Goal: Task Accomplishment & Management: Manage account settings

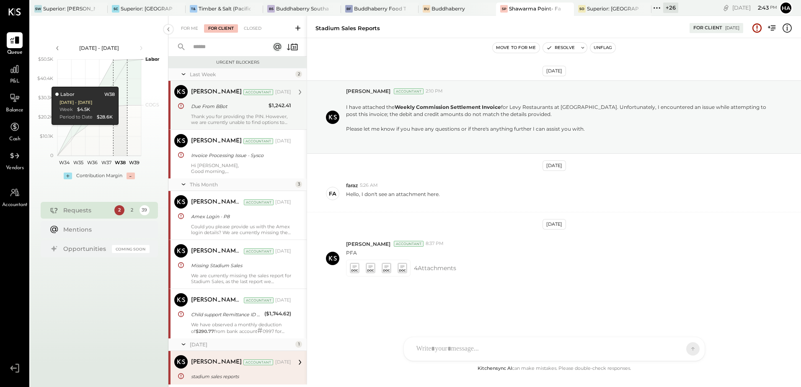
click at [219, 113] on div "Thank you for providing the PIN. However, we are currently unable to find optio…" at bounding box center [241, 119] width 100 height 12
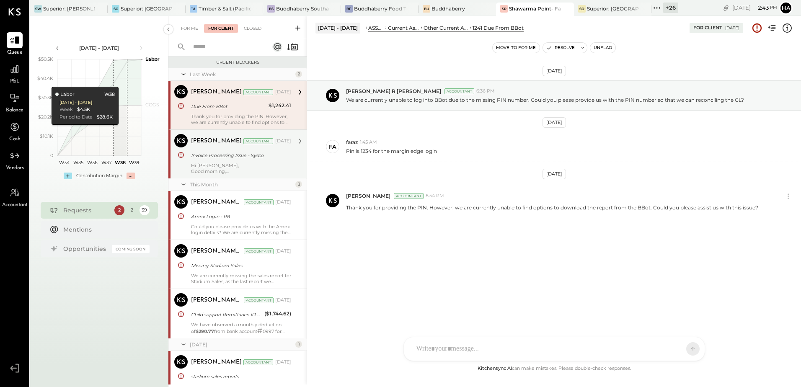
click at [258, 157] on div "Invoice Processing Issue - Sysco" at bounding box center [240, 155] width 98 height 8
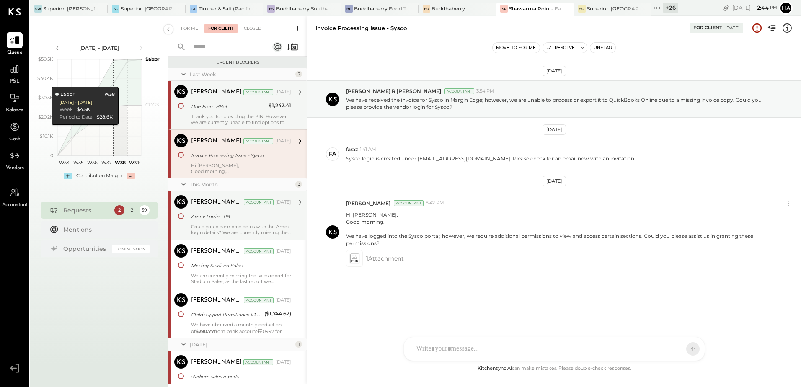
click at [222, 215] on div "Amex Login - P8" at bounding box center [240, 216] width 98 height 8
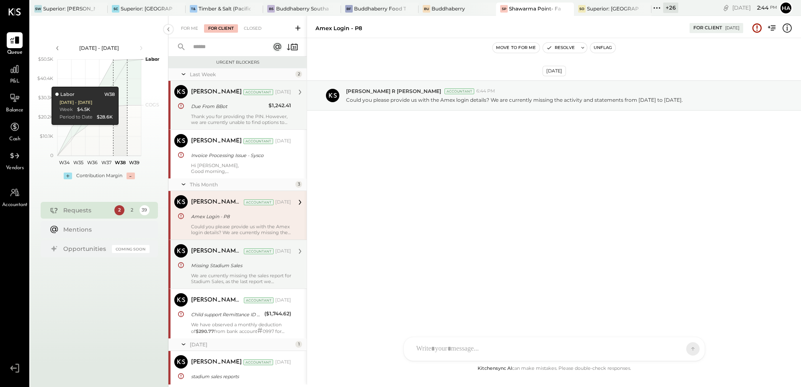
click at [211, 275] on div "We are currently missing the sales report for Stadium Sales, as the last report…" at bounding box center [241, 279] width 100 height 12
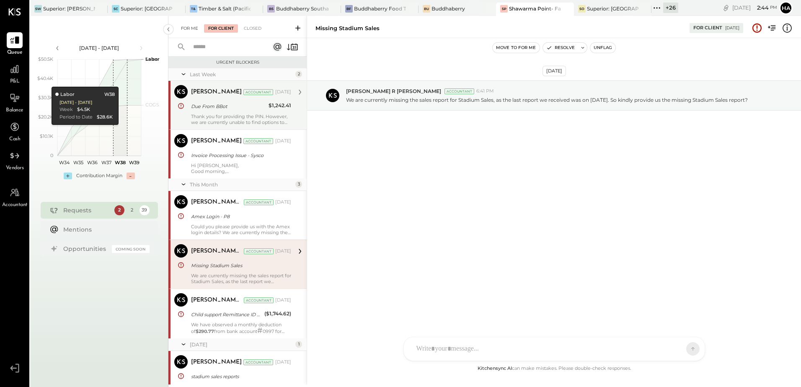
click at [193, 31] on div "For Me" at bounding box center [190, 28] width 26 height 8
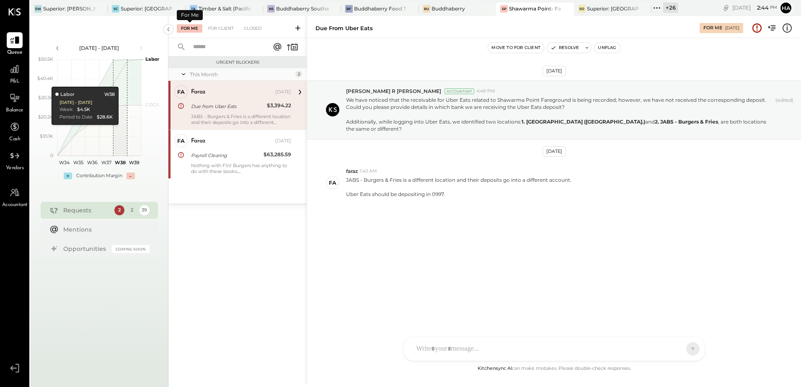
click at [227, 105] on div "Due from Uber Eats" at bounding box center [227, 106] width 73 height 8
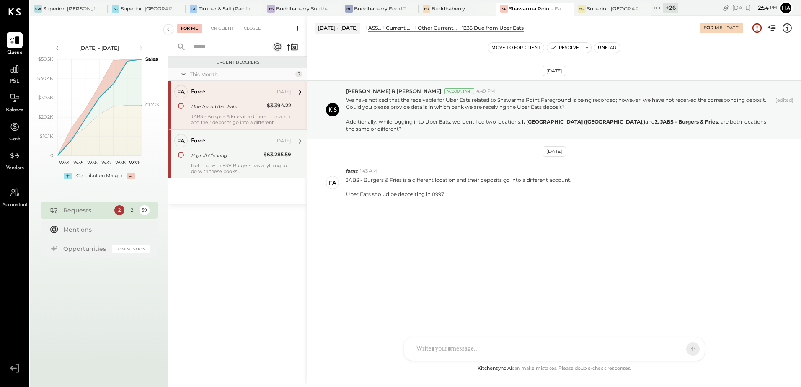
click at [243, 151] on div "Payroll Clearing" at bounding box center [226, 155] width 70 height 8
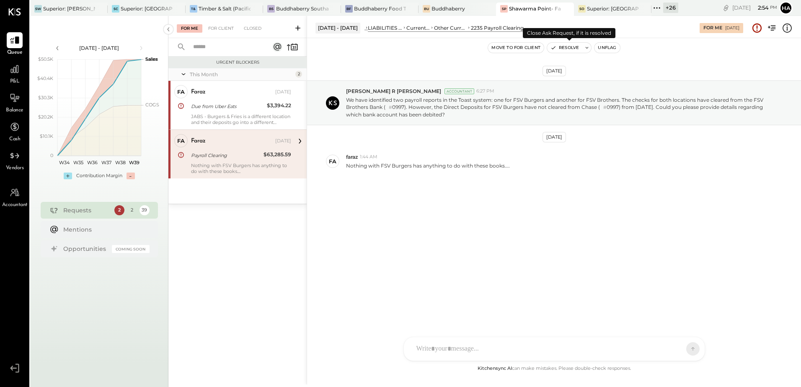
click at [571, 47] on button "Resolve" at bounding box center [564, 48] width 35 height 10
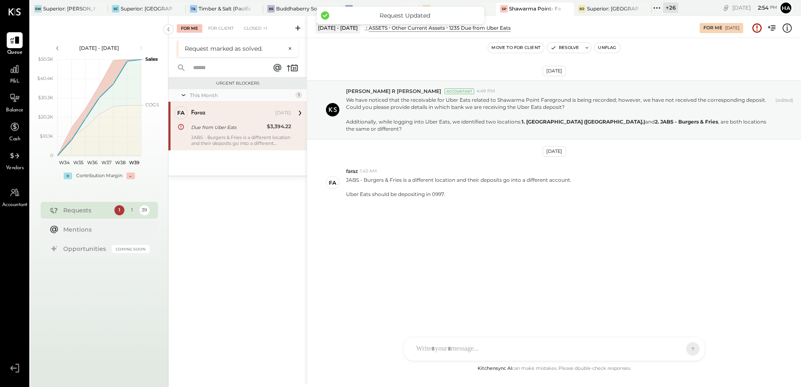
click at [236, 125] on div "Due from Uber Eats" at bounding box center [227, 127] width 73 height 8
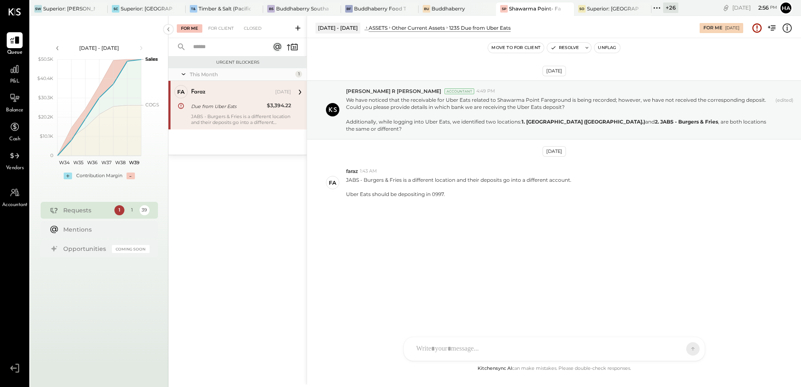
click at [456, 352] on div "[PERSON_NAME] [PERSON_NAME] MC [PERSON_NAME] CR [PERSON_NAME] R [PERSON_NAME] A…" at bounding box center [553, 349] width 301 height 24
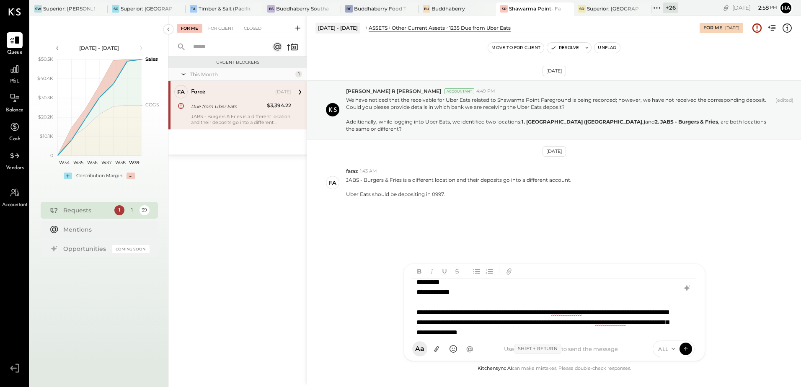
scroll to position [15, 0]
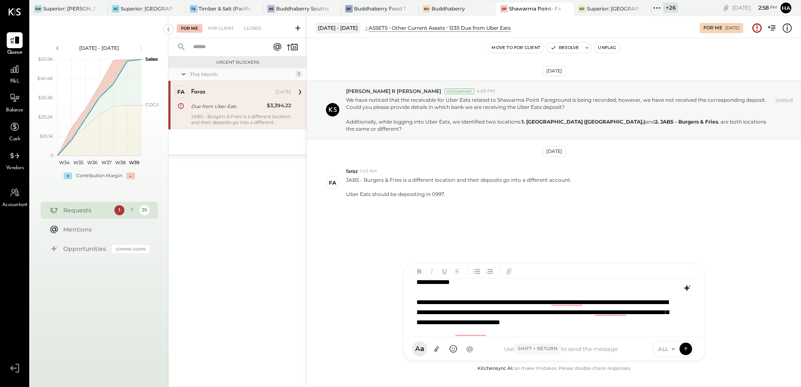
click at [687, 288] on icon at bounding box center [685, 288] width 5 height 6
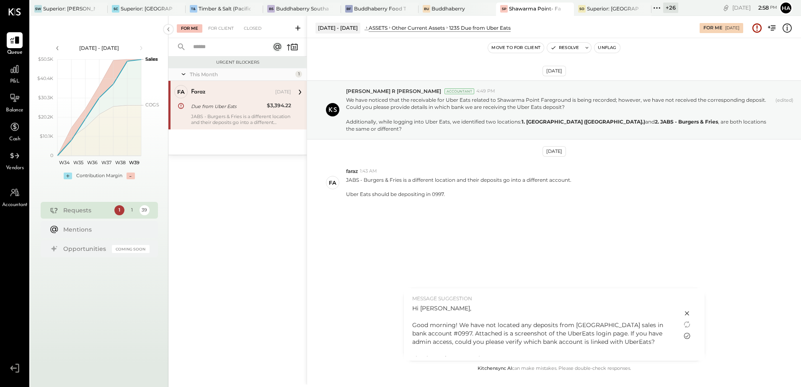
click at [688, 336] on icon at bounding box center [687, 336] width 10 height 10
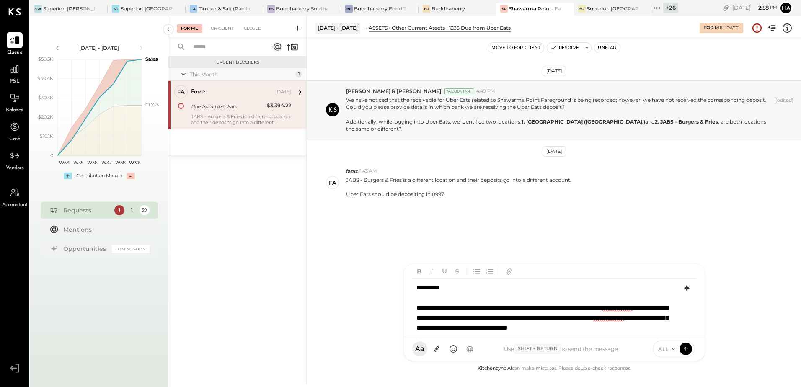
drag, startPoint x: 469, startPoint y: 307, endPoint x: 494, endPoint y: 310, distance: 24.5
click at [470, 307] on div "**********" at bounding box center [553, 307] width 283 height 58
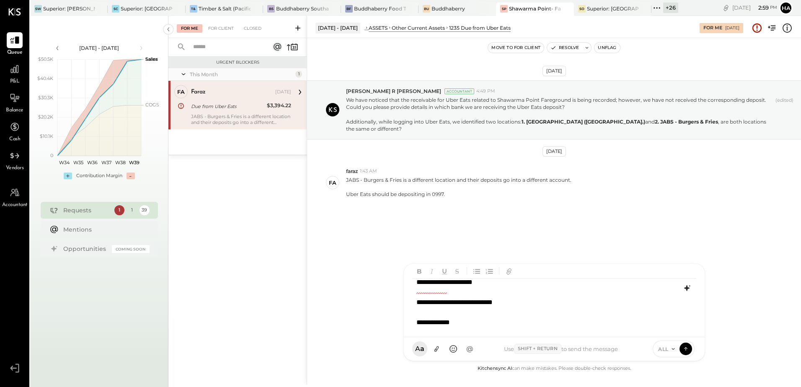
scroll to position [61, 0]
click at [481, 324] on div "**********" at bounding box center [542, 292] width 253 height 80
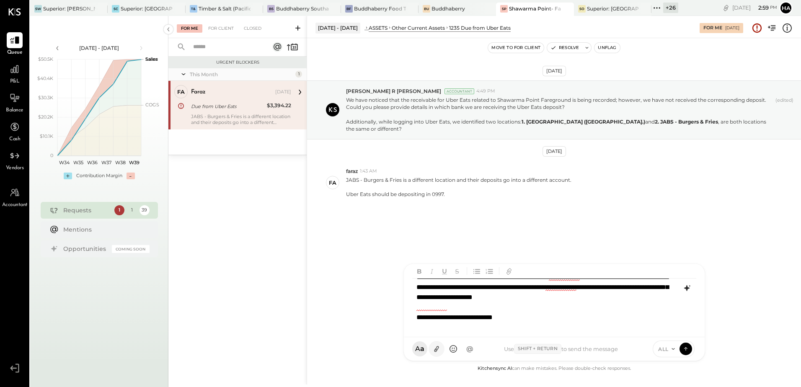
click at [436, 347] on icon at bounding box center [436, 349] width 9 height 9
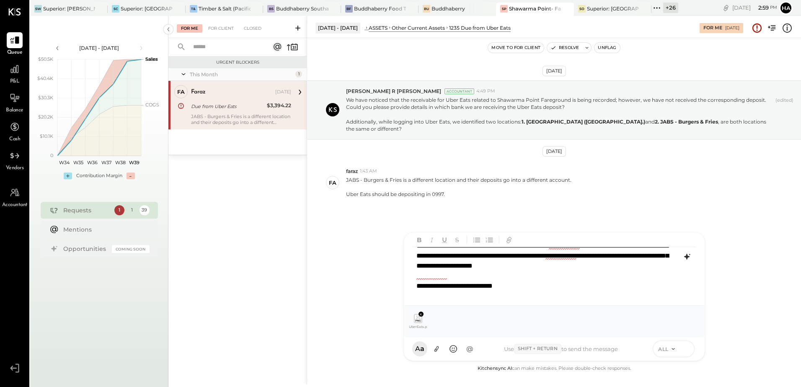
click at [685, 348] on icon at bounding box center [686, 348] width 8 height 8
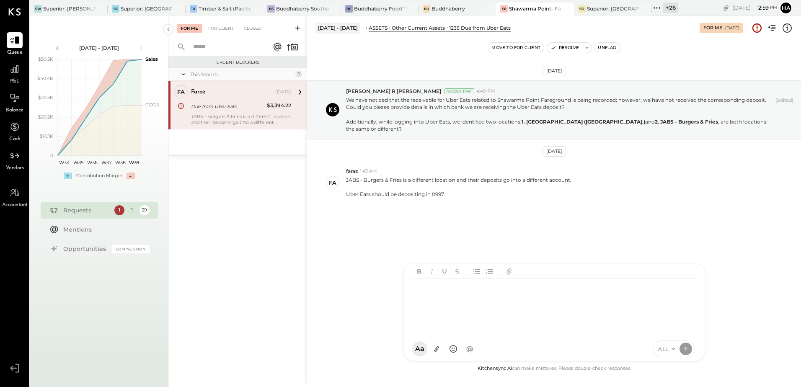
scroll to position [0, 0]
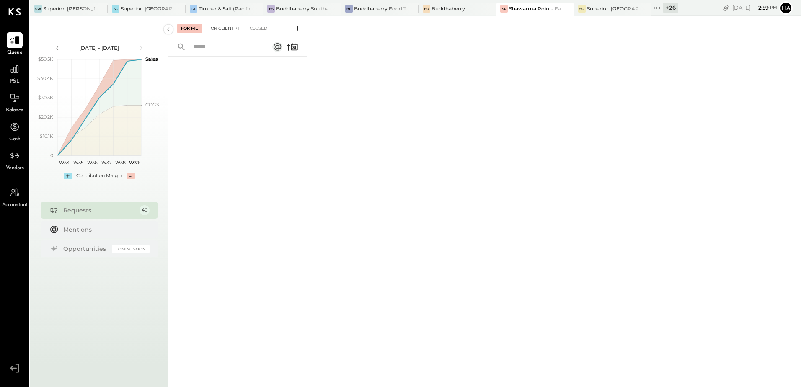
click at [217, 25] on div "For Client +1" at bounding box center [224, 28] width 40 height 8
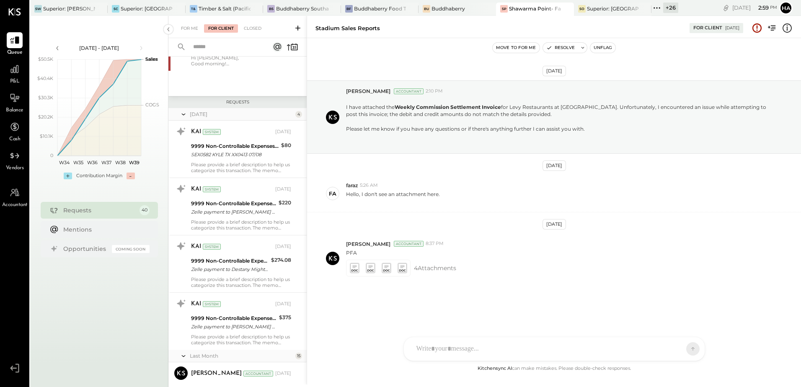
scroll to position [377, 0]
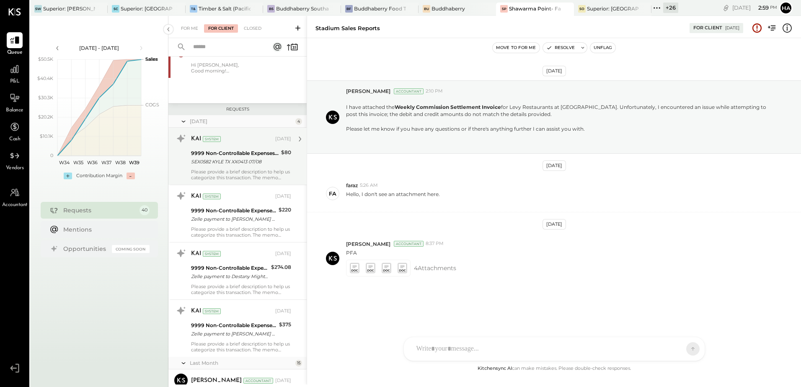
click at [227, 166] on div "SEX0582 KYLE TX XX0413 07/08" at bounding box center [235, 161] width 88 height 8
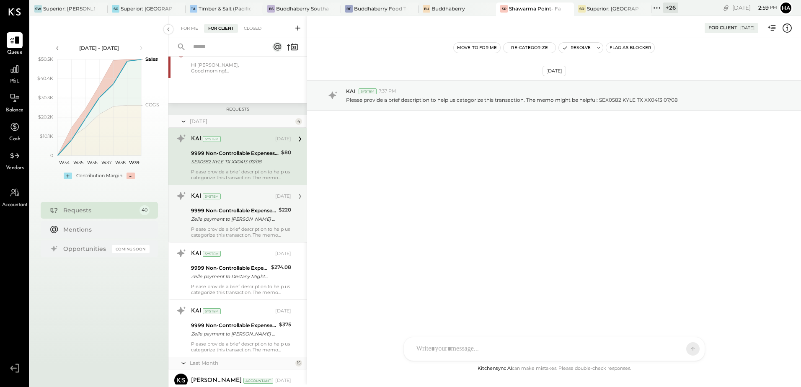
click at [250, 228] on div "Please provide a brief description to help us categorize this transaction. The …" at bounding box center [241, 232] width 100 height 12
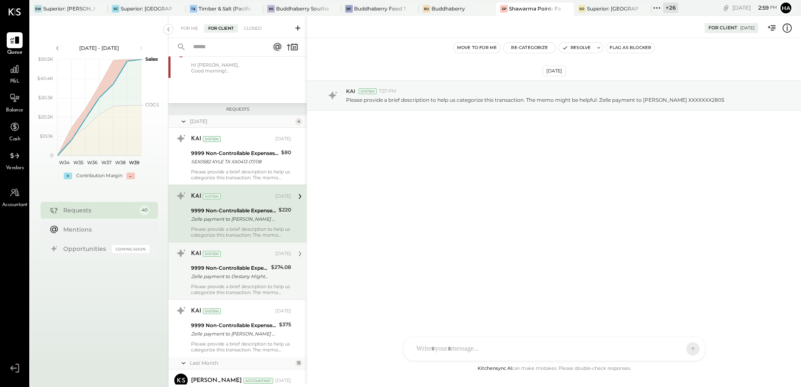
click at [233, 270] on div "9999 Non-Controllable Expenses:Other Income and Expenses:To Be Classified P&L" at bounding box center [229, 268] width 77 height 8
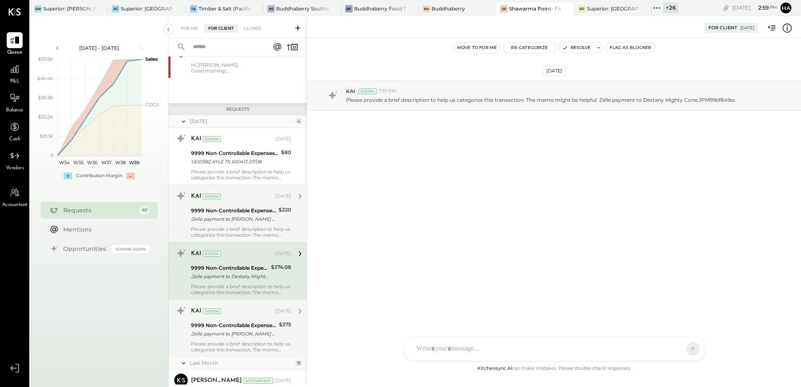
click at [233, 323] on div "9999 Non-Controllable Expenses:Other Income and Expenses:To Be Classified P&L" at bounding box center [233, 325] width 85 height 8
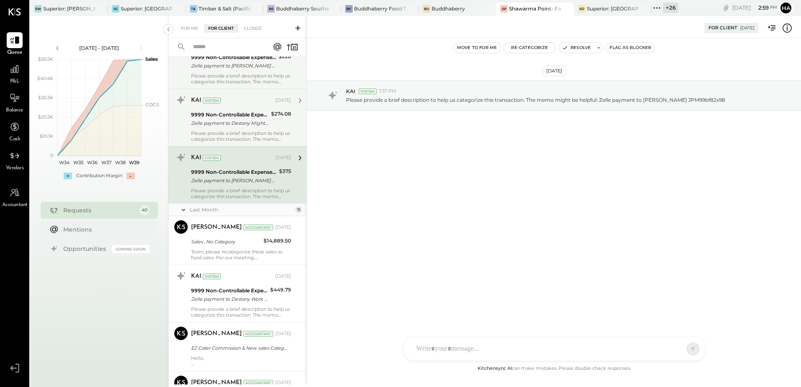
scroll to position [544, 0]
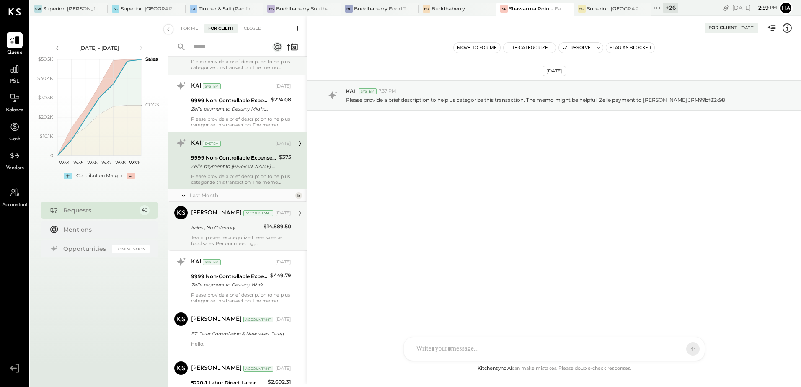
click at [244, 226] on div "Sales , No Category" at bounding box center [226, 227] width 70 height 8
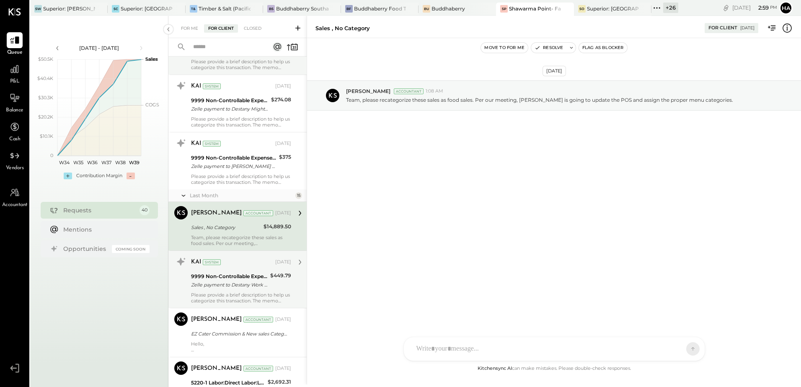
click at [238, 275] on div "9999 Non-Controllable Expenses:Other Income and Expenses:To Be Classified P&L" at bounding box center [229, 276] width 77 height 8
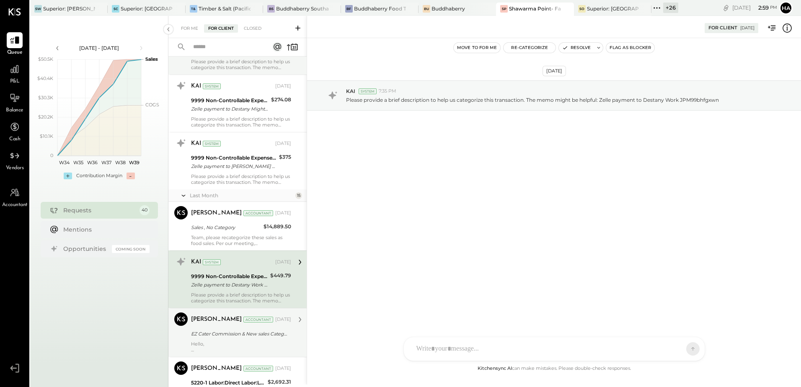
click at [235, 324] on div "[PERSON_NAME] Accountant [DATE]" at bounding box center [241, 320] width 100 height 12
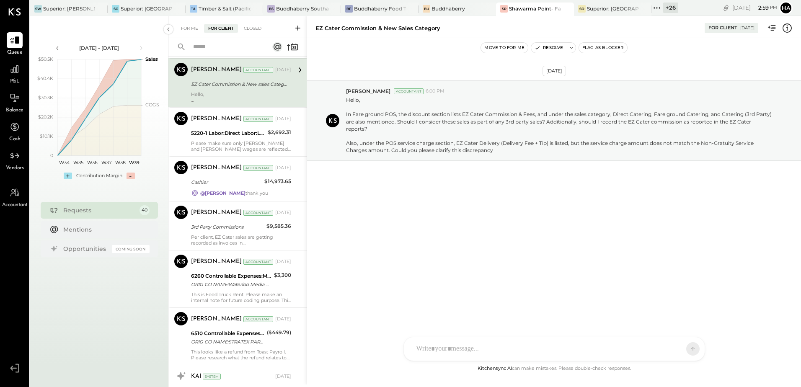
scroll to position [796, 0]
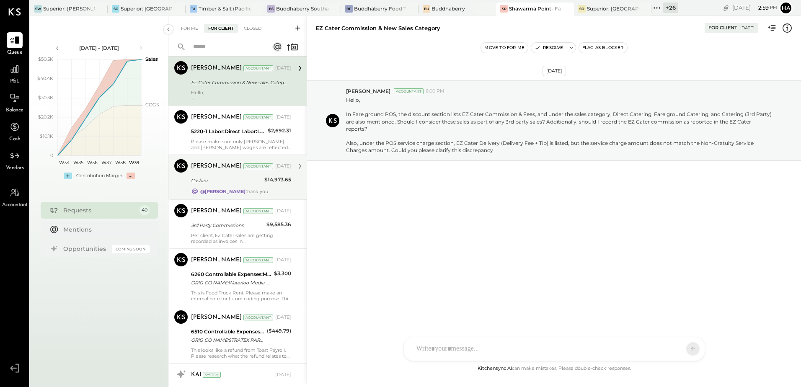
click at [233, 185] on div "Cashier" at bounding box center [226, 180] width 71 height 8
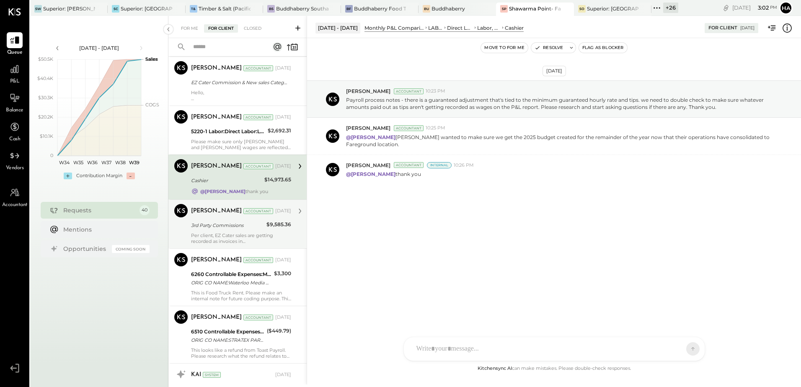
click at [245, 225] on div "3rd Party Commissions" at bounding box center [227, 225] width 73 height 8
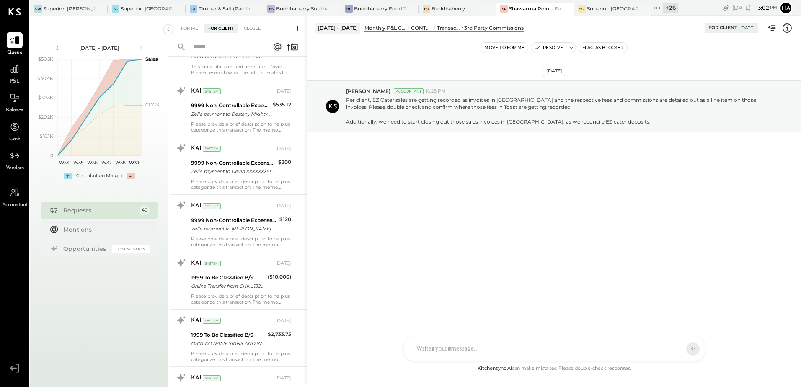
scroll to position [1089, 0]
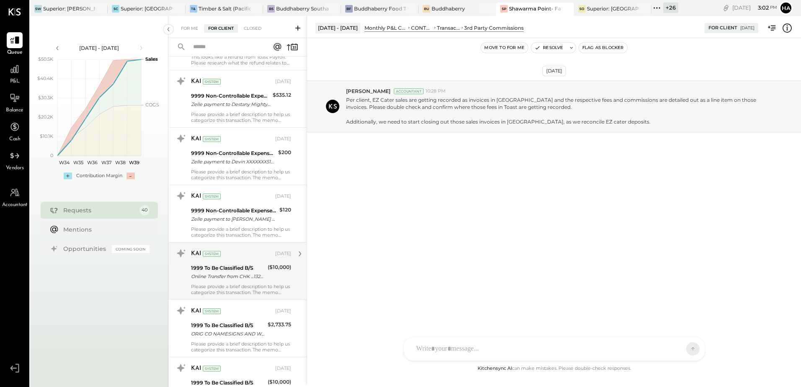
click at [250, 270] on div "1999 To Be Classified B/S" at bounding box center [228, 268] width 74 height 8
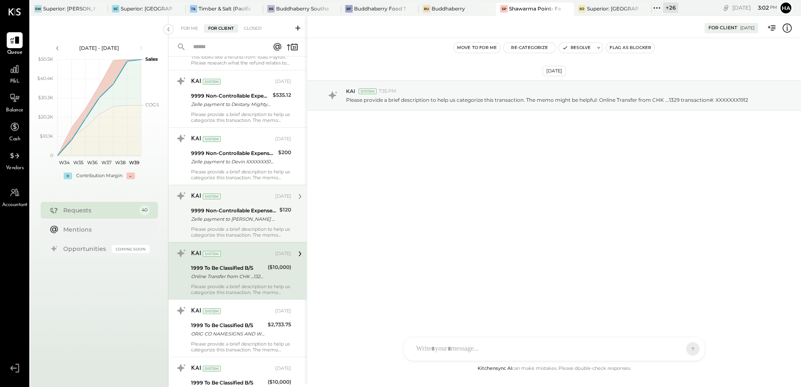
click at [256, 206] on div "9999 Non-Controllable Expenses:Other Income and Expenses:To Be Classified P&L" at bounding box center [234, 210] width 86 height 8
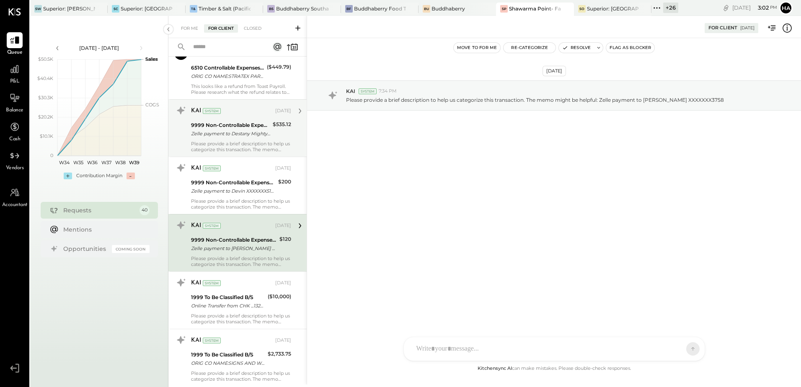
scroll to position [1047, 0]
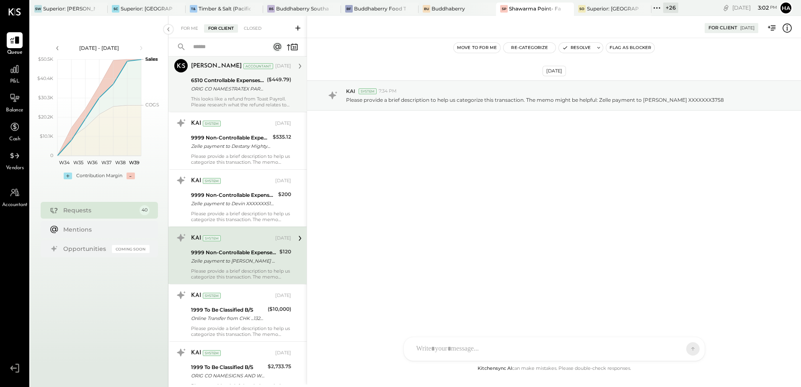
click at [240, 80] on div "6510 Controllable Expenses:General & Administrative Expenses:Consulting" at bounding box center [227, 80] width 73 height 8
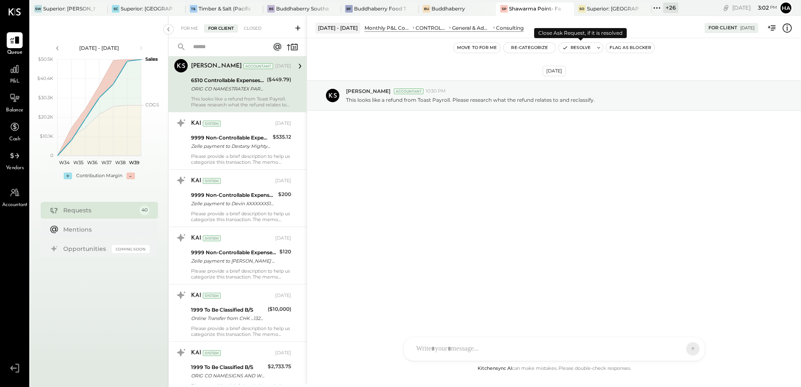
click at [574, 48] on button "Resolve" at bounding box center [576, 48] width 35 height 10
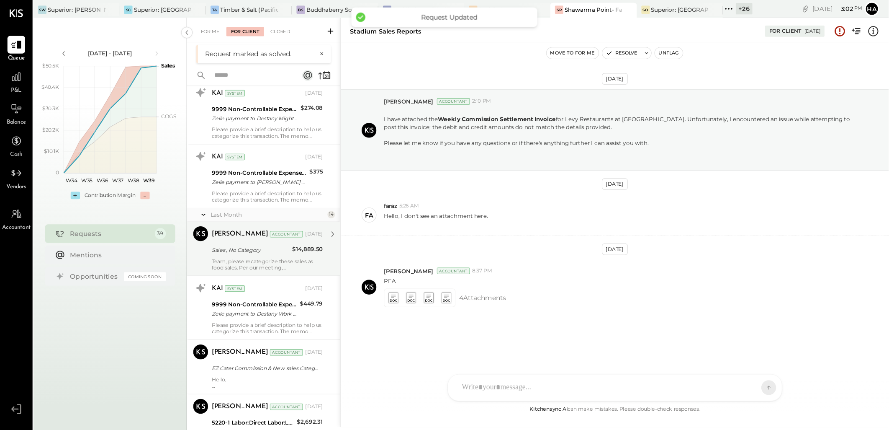
scroll to position [586, 0]
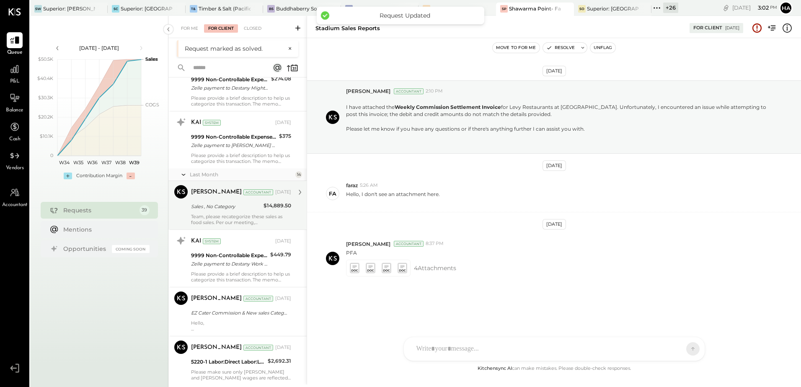
click at [233, 216] on div "Team, please recategorize these sales as food sales. Per our meeting, [PERSON_N…" at bounding box center [241, 220] width 100 height 12
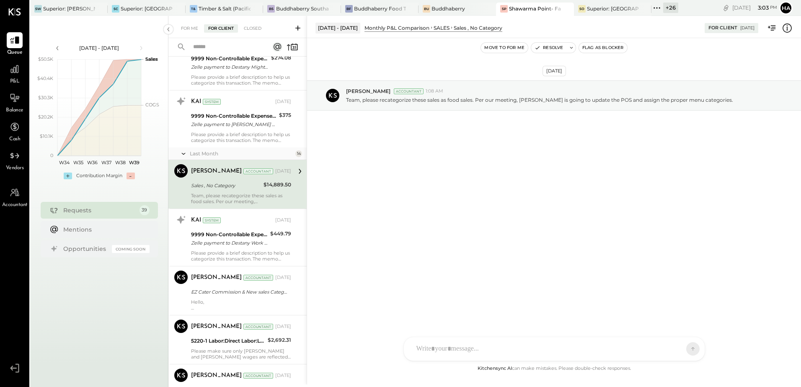
click at [790, 27] on icon at bounding box center [786, 28] width 11 height 11
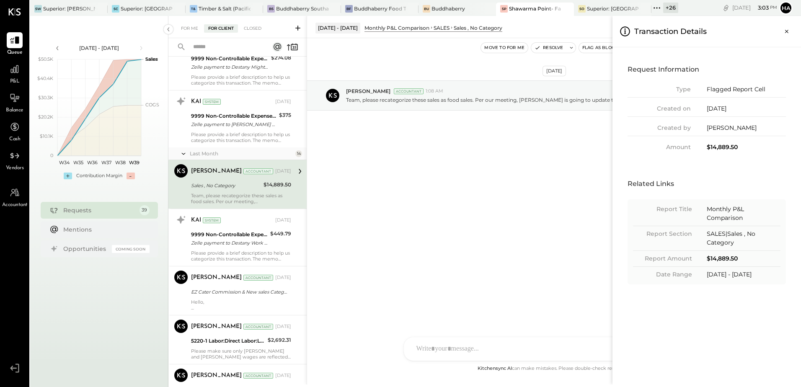
click at [788, 28] on icon "Close panel" at bounding box center [786, 31] width 8 height 8
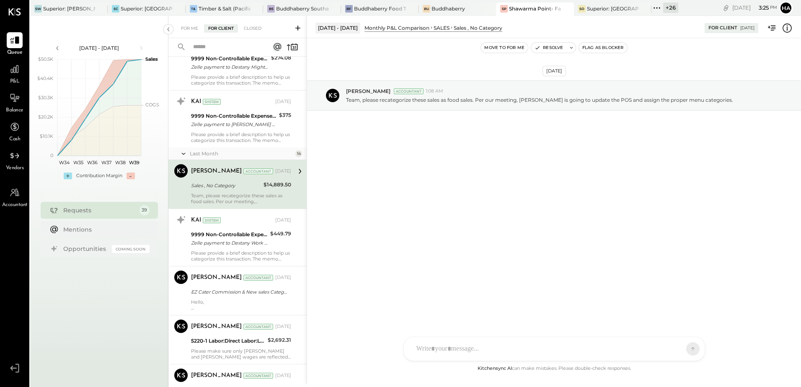
click at [546, 234] on div "[DATE] [PERSON_NAME] Accountant 1:08 AM Team, please recategorize these sales a…" at bounding box center [554, 200] width 494 height 325
click at [572, 197] on div "[DATE] [PERSON_NAME] Accountant 1:08 AM Team, please recategorize these sales a…" at bounding box center [554, 200] width 494 height 325
click at [788, 30] on icon at bounding box center [786, 28] width 11 height 11
click at [436, 212] on div "For Me For Client Closed Urgent Blockers [DATE] 1 [PERSON_NAME] Accountant [PER…" at bounding box center [484, 200] width 632 height 368
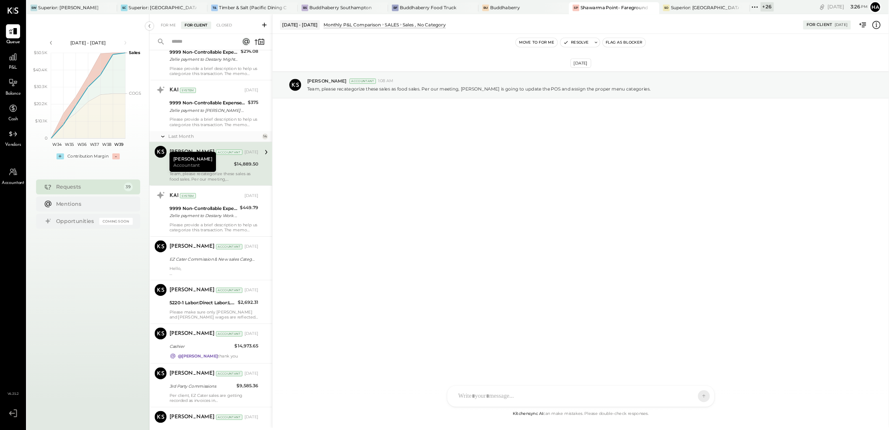
scroll to position [586, 0]
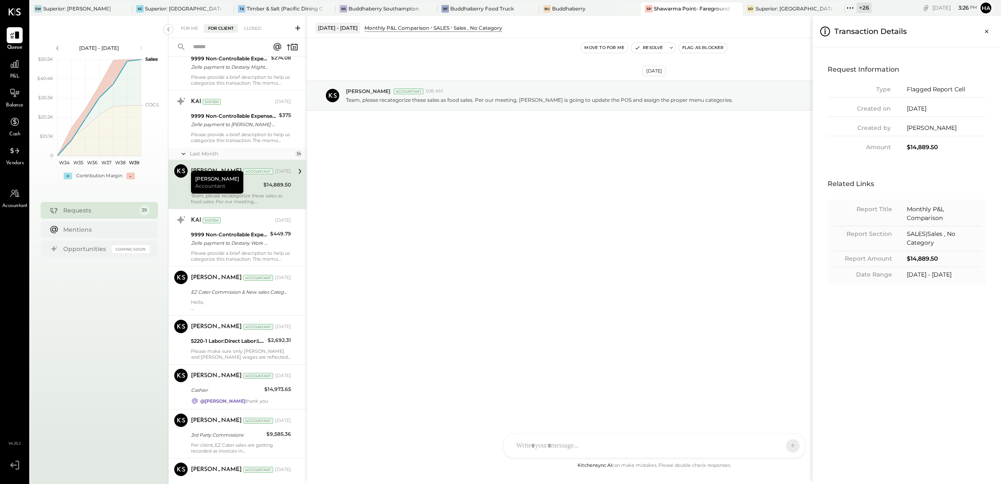
click at [587, 191] on div "For Me For Client Closed Urgent Blockers [DATE] 1 [PERSON_NAME] Accountant [PER…" at bounding box center [584, 248] width 832 height 465
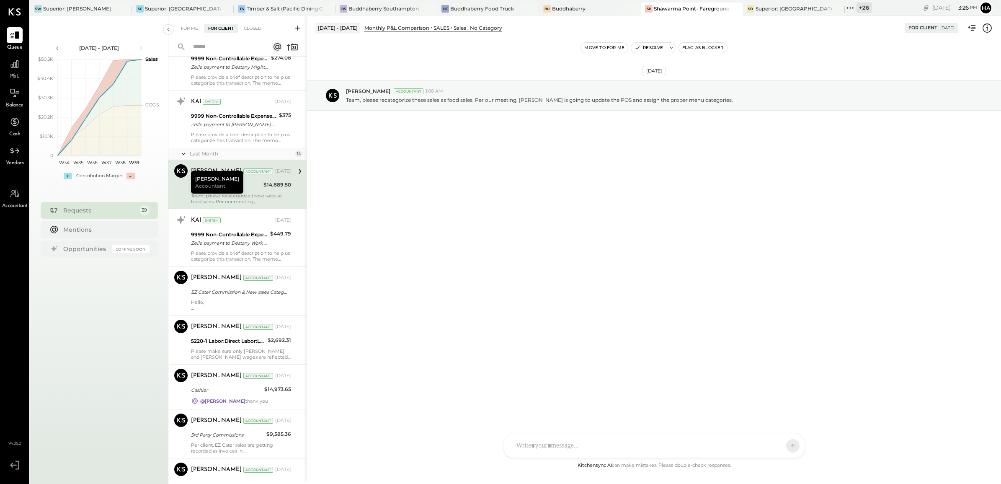
click at [800, 26] on icon at bounding box center [986, 28] width 11 height 11
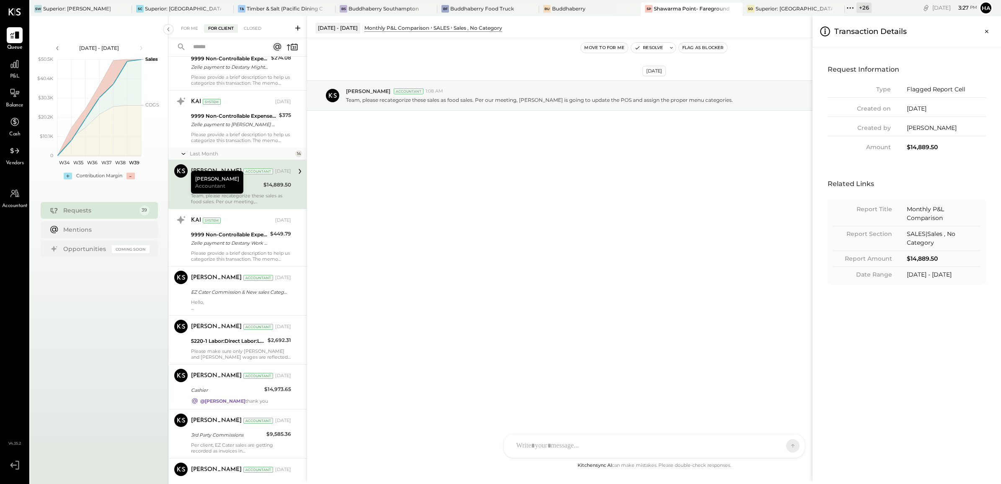
click at [650, 210] on div "For Me For Client Closed Urgent Blockers [DATE] 1 [PERSON_NAME] Accountant [PER…" at bounding box center [584, 248] width 832 height 465
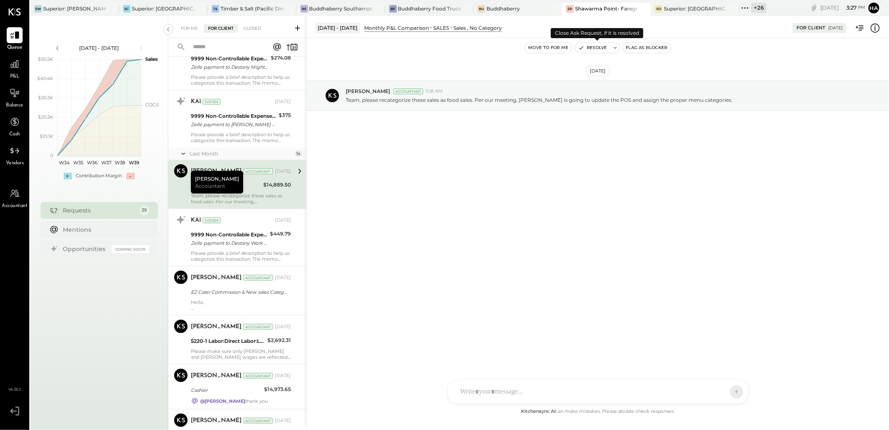
click at [605, 47] on button "Resolve" at bounding box center [592, 48] width 35 height 10
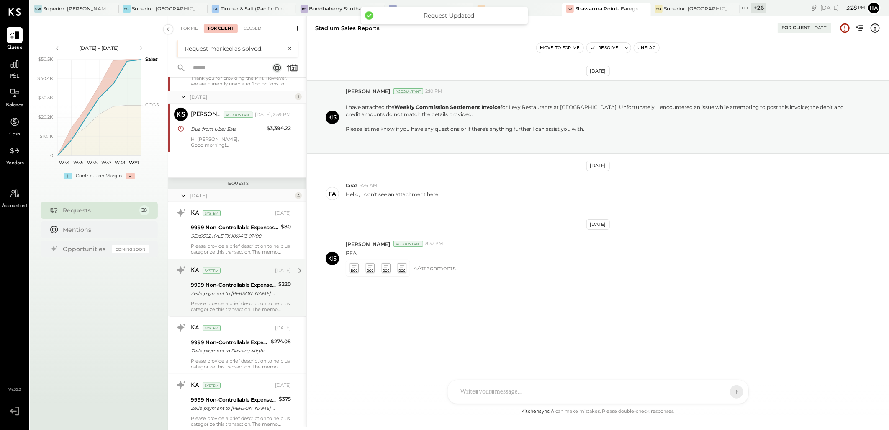
scroll to position [325, 0]
click at [240, 237] on div "SEX0582 KYLE TX XX0413 07/08" at bounding box center [235, 234] width 88 height 8
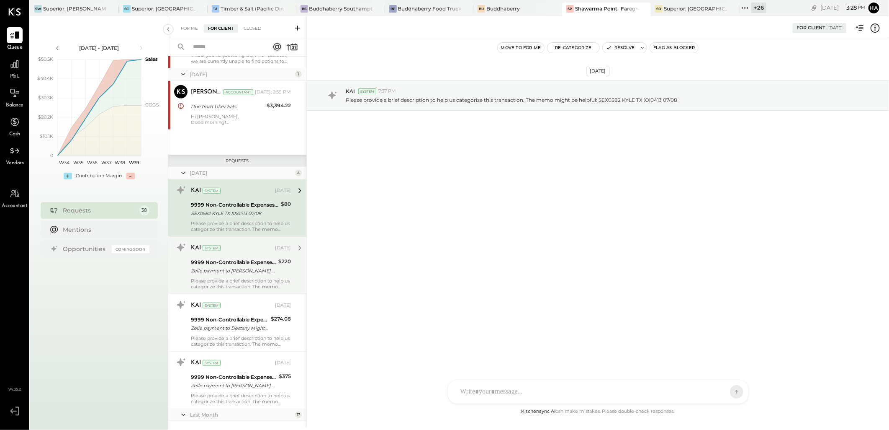
click at [245, 116] on div "Hi [PERSON_NAME], Good morning! We have not located any deposits from [GEOGRAPH…" at bounding box center [241, 119] width 100 height 12
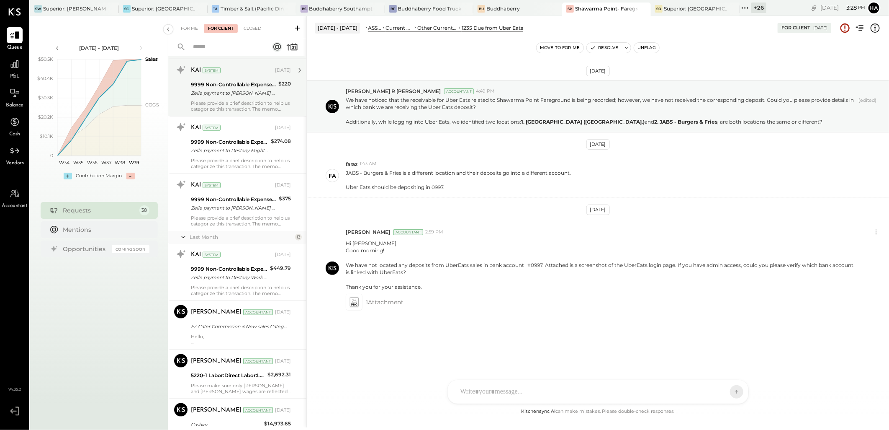
scroll to position [512, 0]
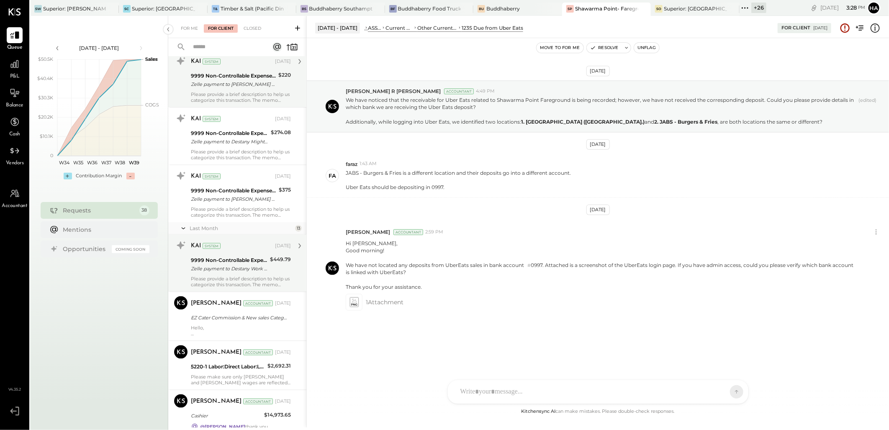
click at [232, 258] on div "9999 Non-Controllable Expenses:Other Income and Expenses:To Be Classified P&L" at bounding box center [229, 260] width 77 height 8
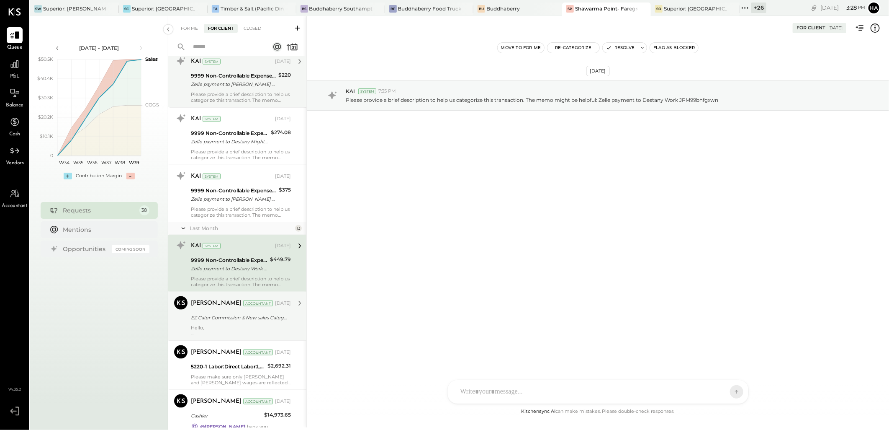
click at [233, 319] on div "EZ Cater Commission & New sales Category" at bounding box center [240, 317] width 98 height 8
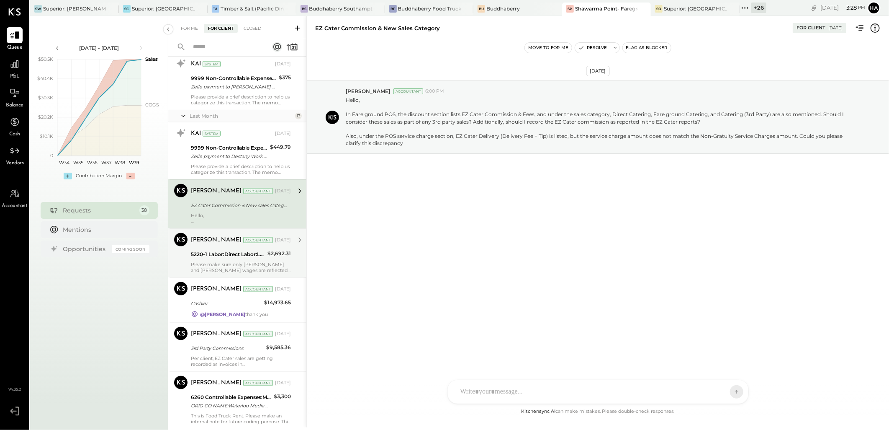
scroll to position [651, 0]
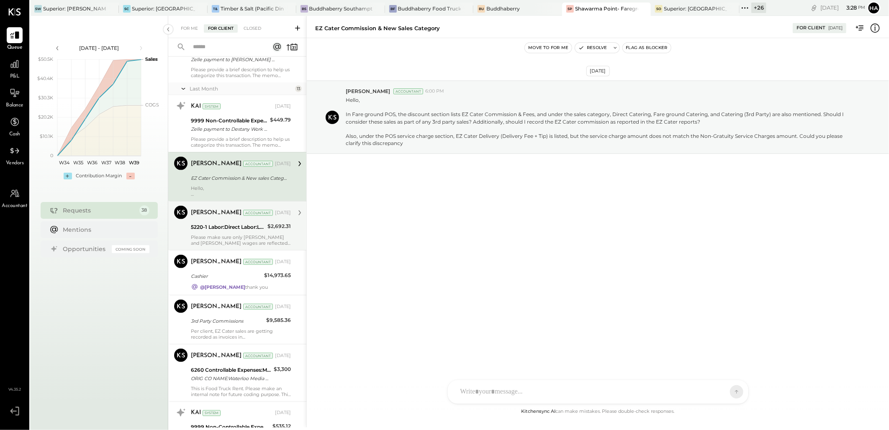
click at [253, 240] on div "Please make sure only [PERSON_NAME] and [PERSON_NAME] wages are reflected here.…" at bounding box center [241, 240] width 100 height 12
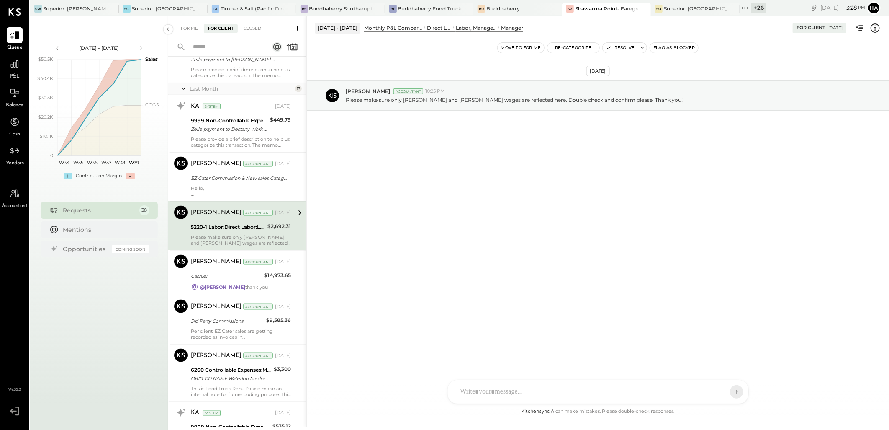
click at [800, 26] on icon at bounding box center [875, 27] width 9 height 9
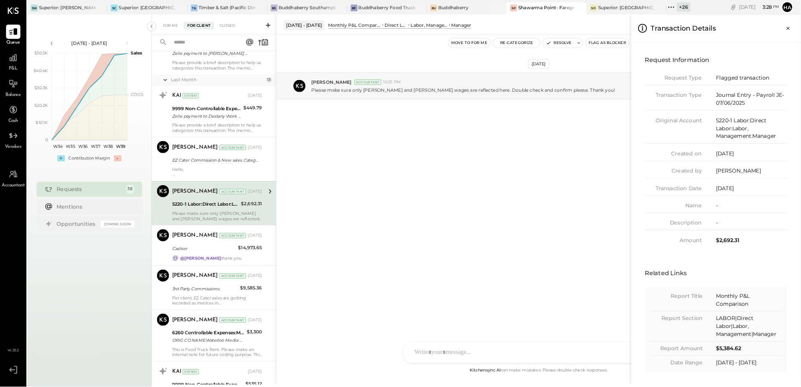
scroll to position [3, 0]
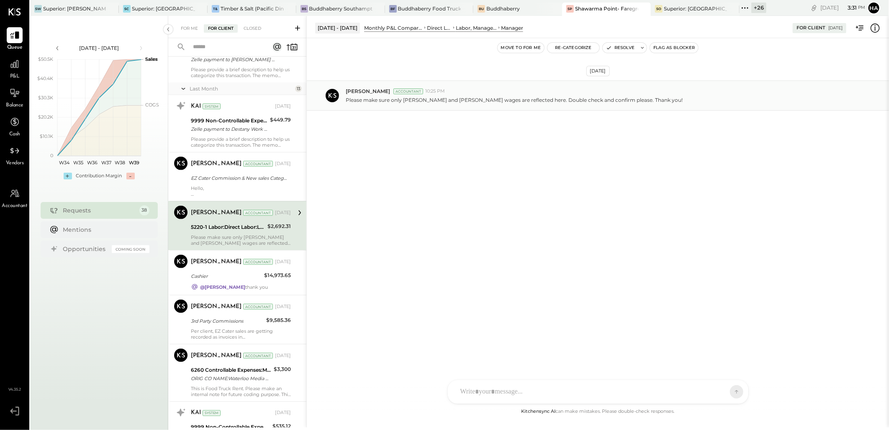
drag, startPoint x: 402, startPoint y: 98, endPoint x: 425, endPoint y: 98, distance: 22.6
drag, startPoint x: 404, startPoint y: 98, endPoint x: 444, endPoint y: 101, distance: 40.3
click at [444, 101] on p "Please make sure only [PERSON_NAME] and [PERSON_NAME] wages are reflected here.…" at bounding box center [514, 99] width 337 height 7
copy p "[PERSON_NAME]"
click at [800, 27] on icon at bounding box center [875, 28] width 11 height 11
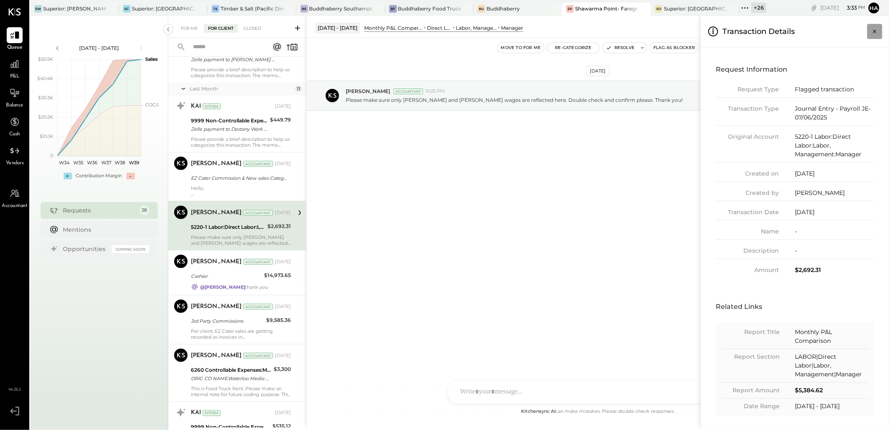
click at [800, 33] on icon "Close panel" at bounding box center [875, 31] width 8 height 8
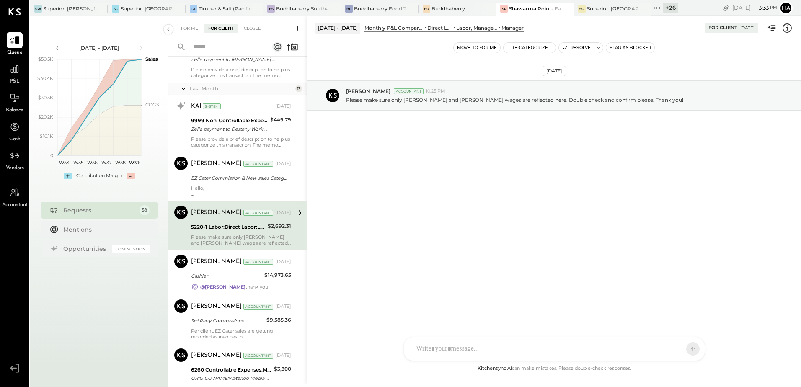
scroll to position [651, 0]
click at [789, 28] on icon at bounding box center [786, 28] width 11 height 11
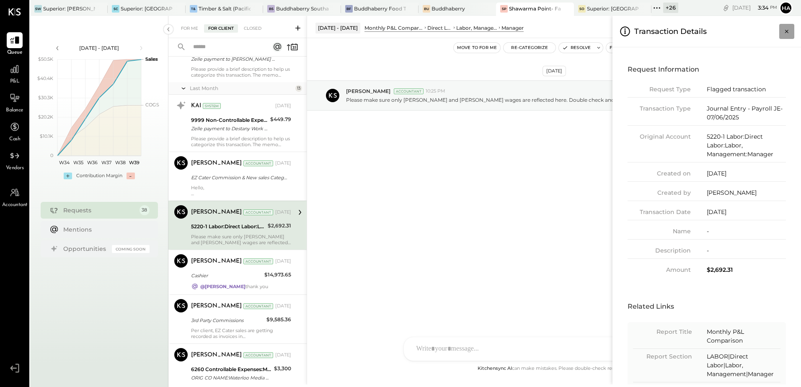
click at [785, 36] on button "Close panel" at bounding box center [786, 31] width 15 height 15
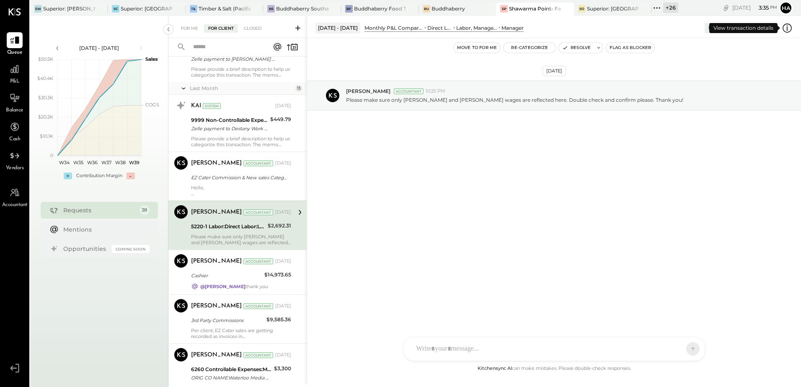
click at [785, 31] on icon at bounding box center [786, 28] width 11 height 11
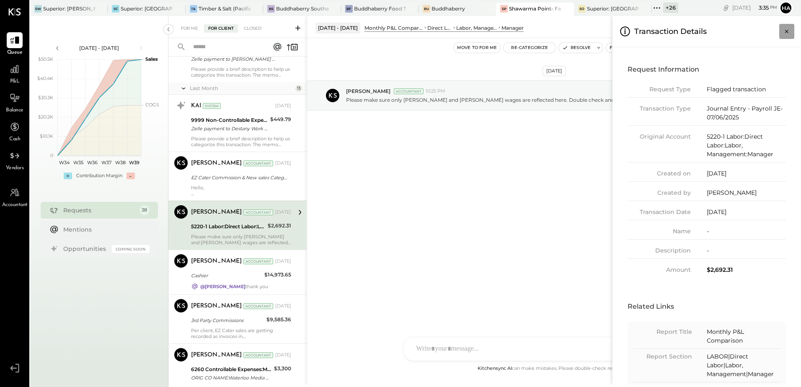
click at [786, 36] on button "Close panel" at bounding box center [786, 31] width 15 height 15
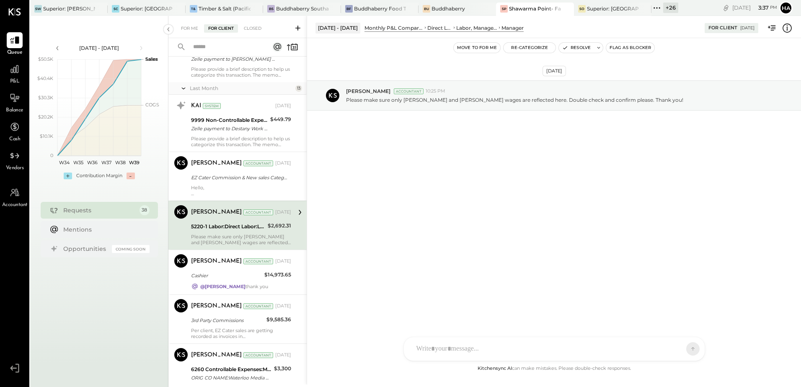
click at [491, 349] on div at bounding box center [546, 349] width 269 height 18
click at [687, 296] on icon at bounding box center [685, 296] width 5 height 6
click at [689, 335] on icon at bounding box center [686, 336] width 6 height 6
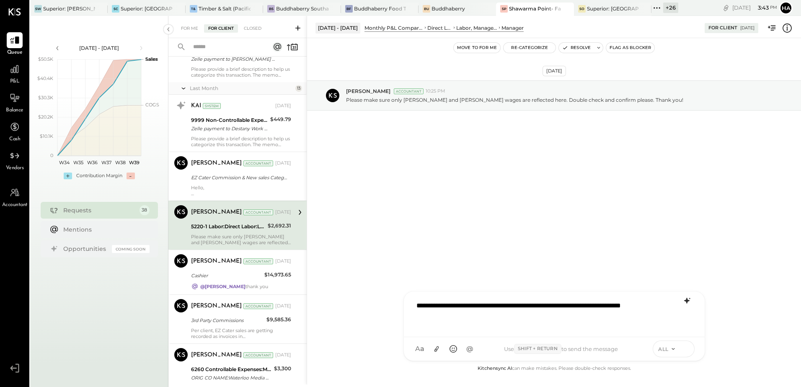
click at [685, 348] on icon at bounding box center [685, 348] width 0 height 3
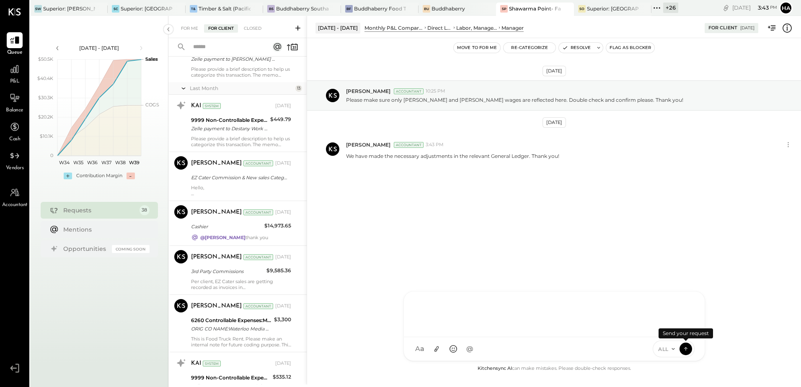
scroll to position [655, 0]
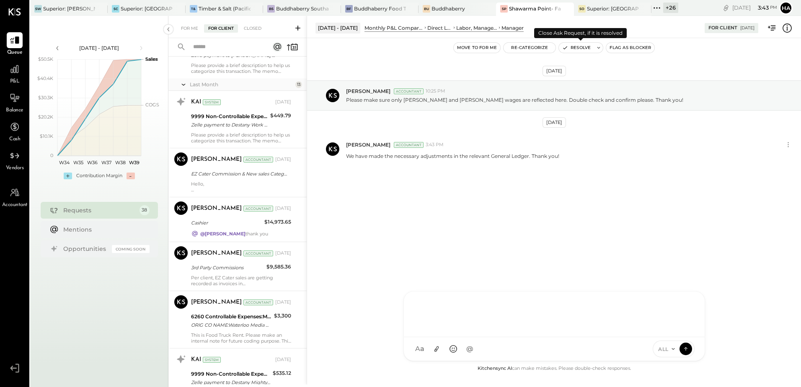
click at [582, 45] on button "Resolve" at bounding box center [576, 48] width 35 height 10
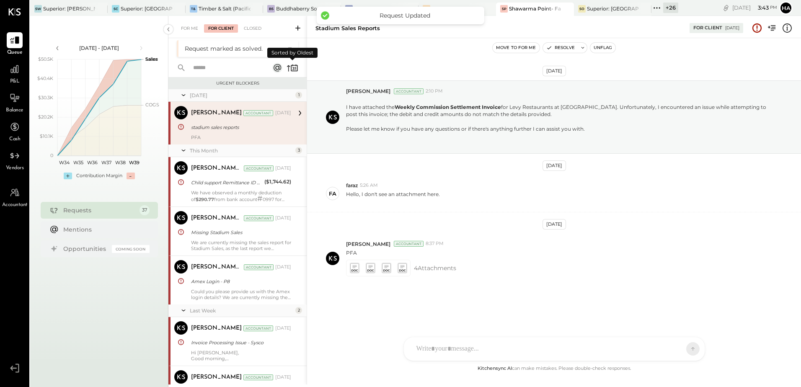
click at [288, 68] on icon at bounding box center [292, 68] width 12 height 12
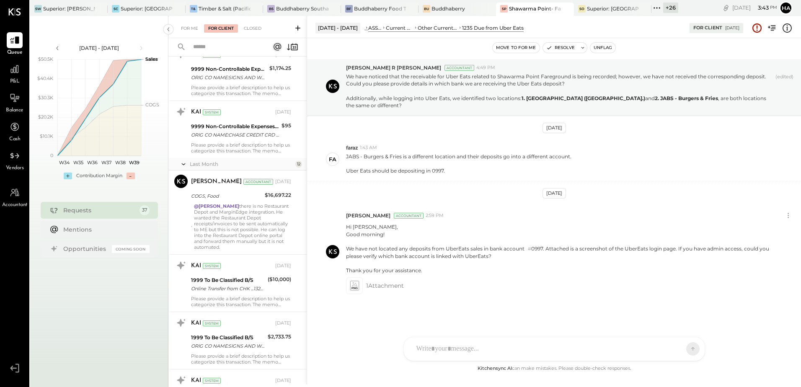
scroll to position [1130, 0]
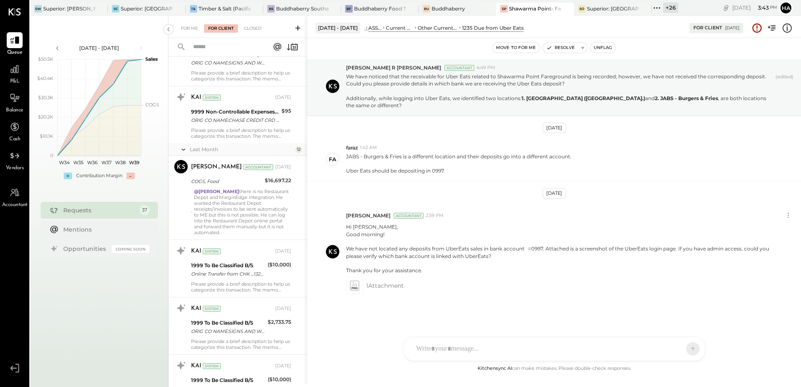
click at [250, 196] on div "@[PERSON_NAME] there is no Restaurant Depot and MarginEdge integration. He want…" at bounding box center [242, 211] width 97 height 47
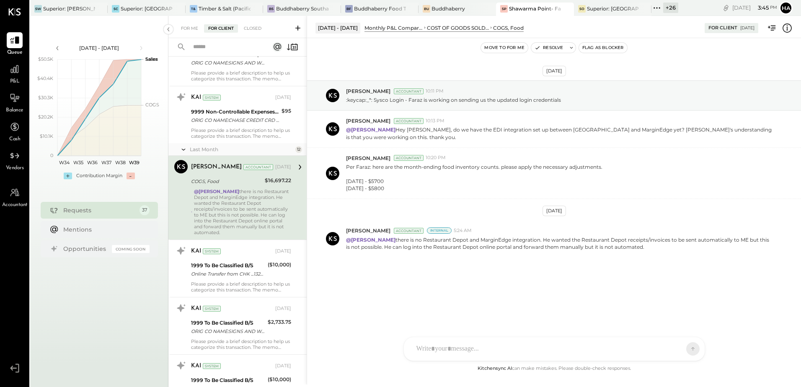
click at [785, 26] on icon at bounding box center [786, 28] width 11 height 11
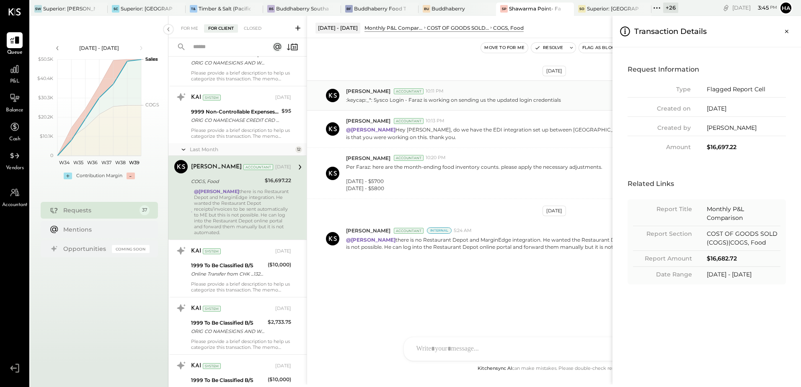
drag, startPoint x: 397, startPoint y: 103, endPoint x: 378, endPoint y: 104, distance: 19.3
click at [397, 103] on div "For Me For Client Closed Urgent Blockers [DATE] 1 [PERSON_NAME] Accountant [PER…" at bounding box center [484, 200] width 632 height 368
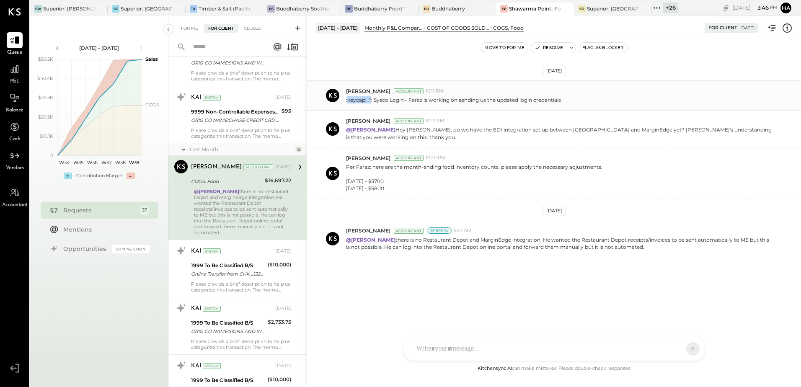
drag, startPoint x: 369, startPoint y: 100, endPoint x: 348, endPoint y: 103, distance: 21.6
click at [348, 103] on p ":keycap:_*: Sysco Login - Faraz is working on sending us the updated login cred…" at bounding box center [453, 99] width 215 height 7
copy p "keycap:_*"
click at [501, 135] on p "@[PERSON_NAME] Hey [PERSON_NAME], do we have the EDI integration set up between…" at bounding box center [559, 133] width 426 height 14
click at [443, 183] on div "[DATE] - $5700" at bounding box center [474, 181] width 256 height 7
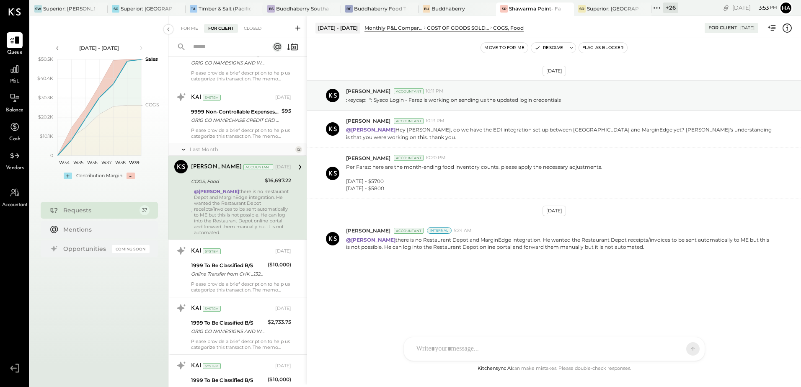
click at [451, 282] on div "[DATE] [PERSON_NAME] Accountant 10:11 PM :keycap:_*: Sysco Login - Faraz is wor…" at bounding box center [554, 189] width 494 height 261
click at [450, 353] on div "[PERSON_NAME] [PERSON_NAME] MC [PERSON_NAME] CR [PERSON_NAME] R [PERSON_NAME] A…" at bounding box center [553, 349] width 301 height 24
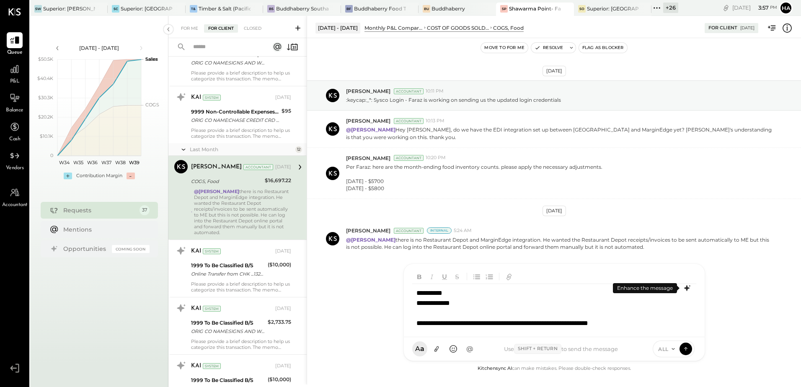
click at [687, 289] on icon at bounding box center [685, 288] width 5 height 6
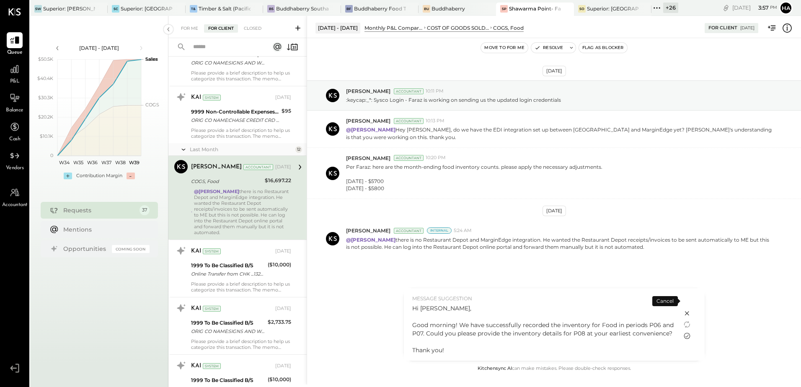
click at [687, 335] on icon at bounding box center [686, 336] width 6 height 6
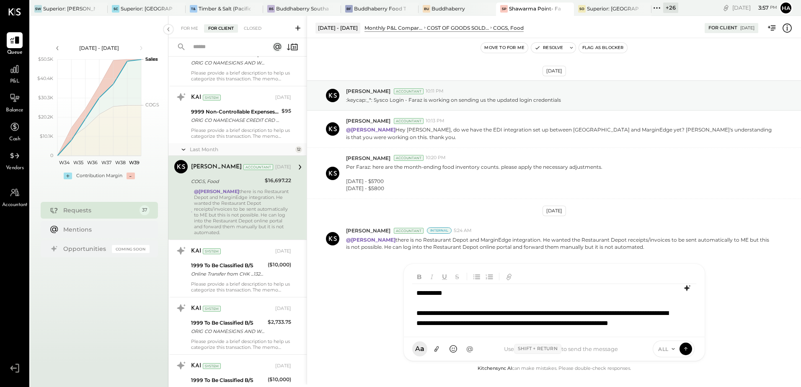
click at [475, 306] on div "**********" at bounding box center [553, 313] width 283 height 58
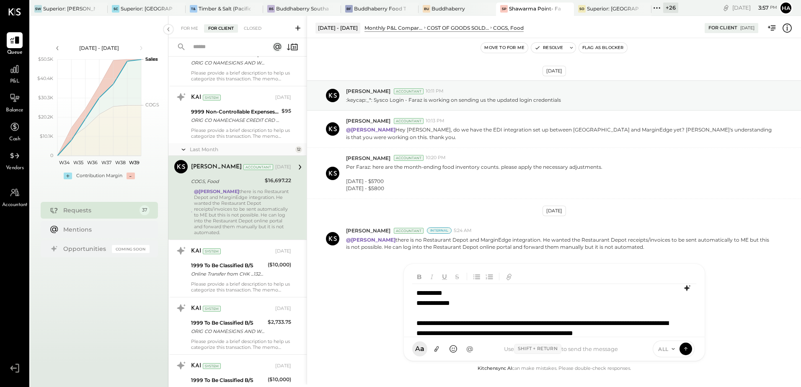
click at [576, 323] on div "**********" at bounding box center [542, 343] width 253 height 50
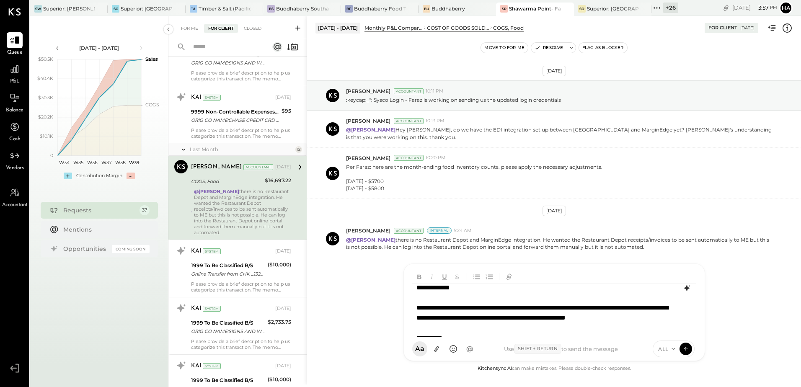
scroll to position [31, 0]
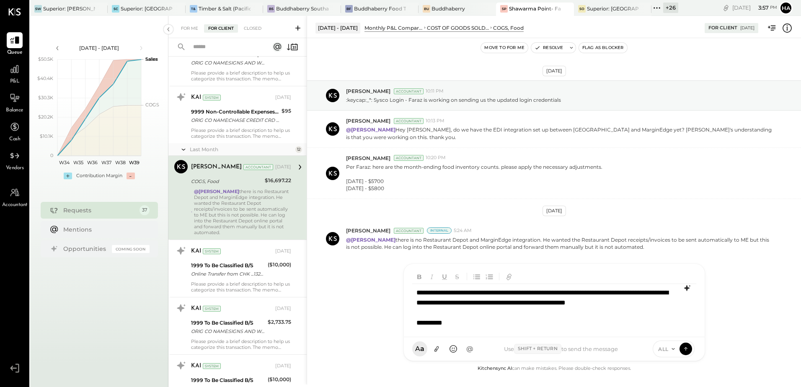
click at [460, 314] on div "**********" at bounding box center [542, 313] width 253 height 50
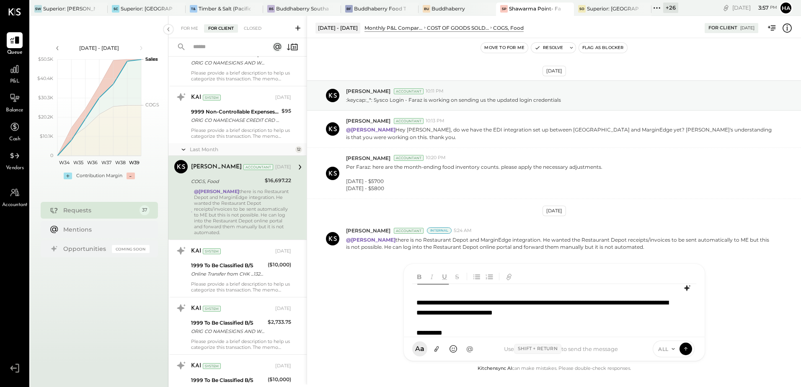
click at [625, 316] on div "**********" at bounding box center [542, 318] width 253 height 40
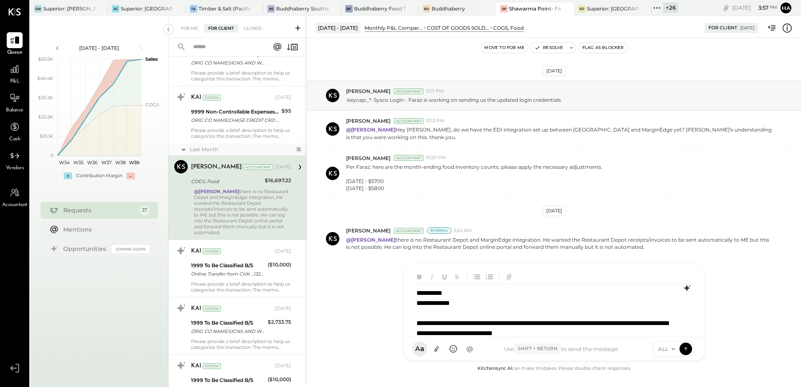
scroll to position [10, 0]
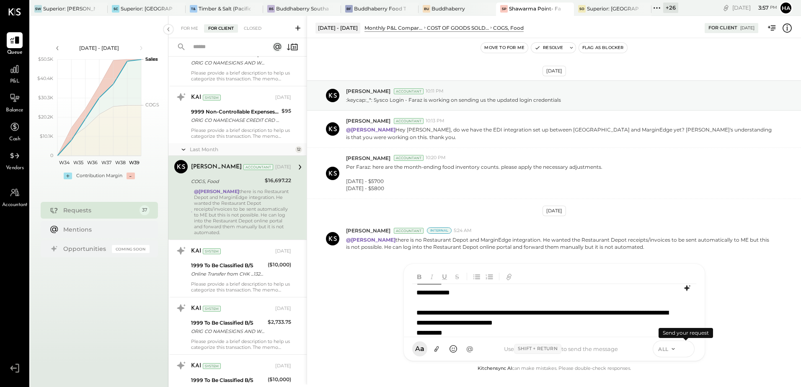
click at [686, 348] on icon at bounding box center [684, 348] width 3 height 2
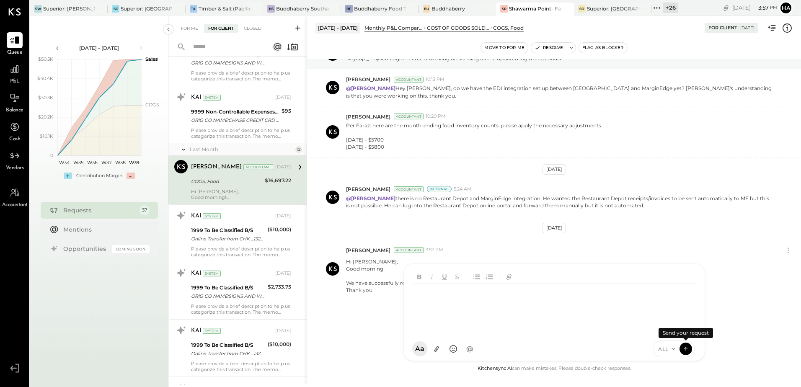
scroll to position [1089, 0]
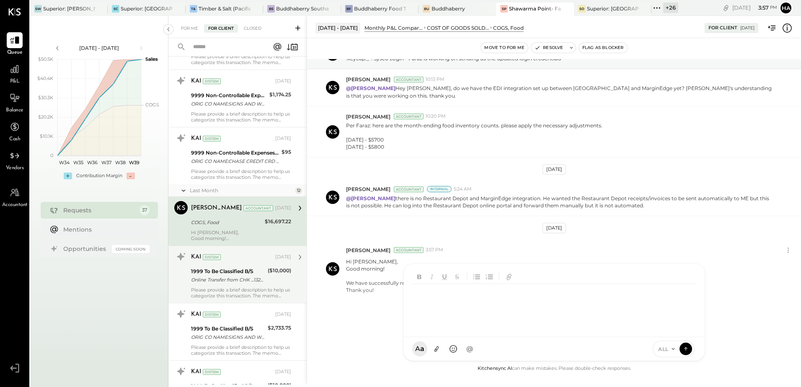
click at [233, 277] on div "Online Transfer from CHK ...1329 transaction#: XXXXXXX1912" at bounding box center [228, 279] width 74 height 8
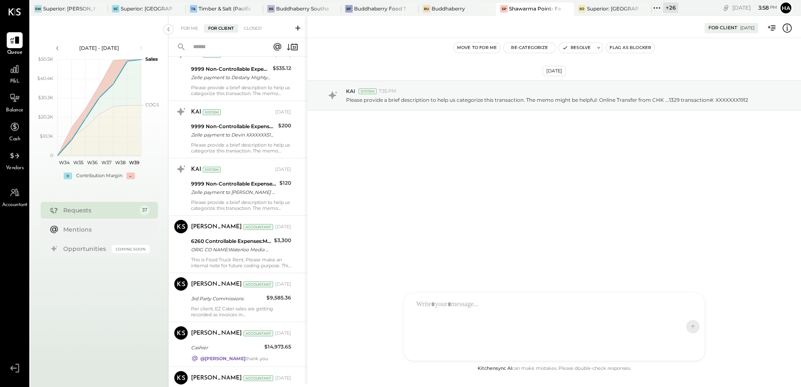
scroll to position [1466, 0]
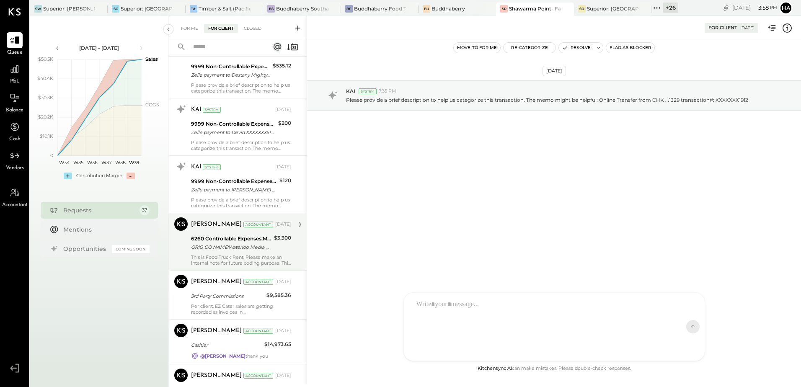
click at [233, 249] on div "ORIG CO NAME:Waterloo Media ORIG ID:XXXXXX7454 DESC DATE: CO ENTRY DESCR:Waterl…" at bounding box center [231, 247] width 80 height 8
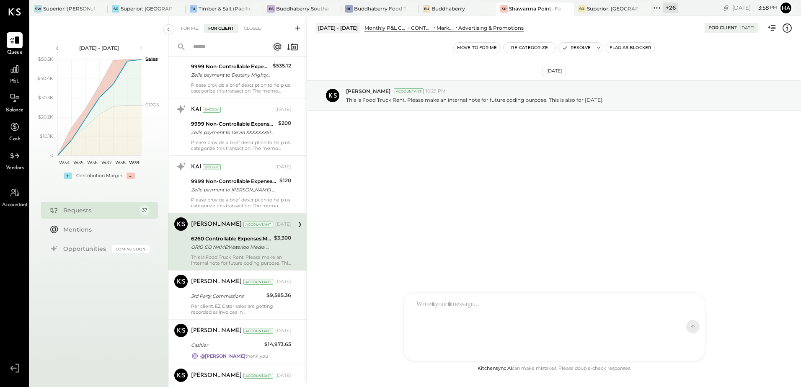
click at [787, 31] on icon at bounding box center [786, 28] width 11 height 11
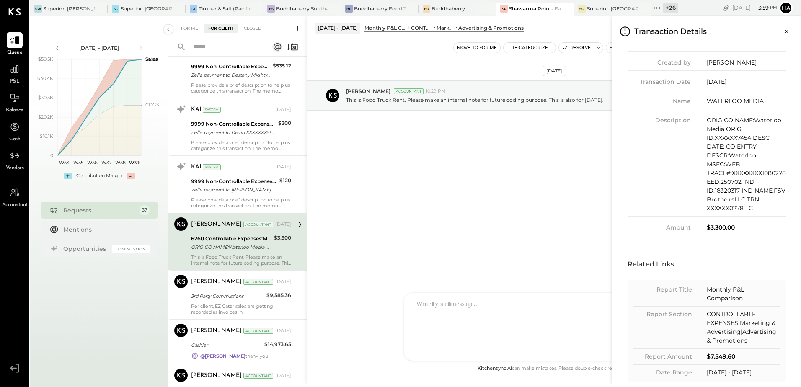
scroll to position [143, 0]
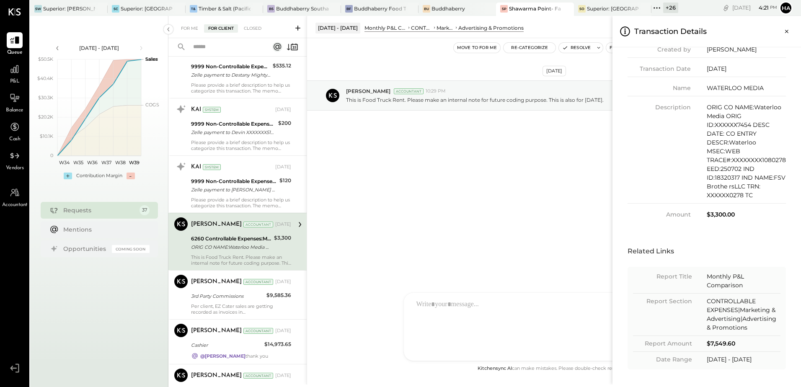
click at [498, 217] on div "For Me For Client Closed Urgent Blockers [DATE] 1 [PERSON_NAME] Accountant [PER…" at bounding box center [484, 200] width 632 height 368
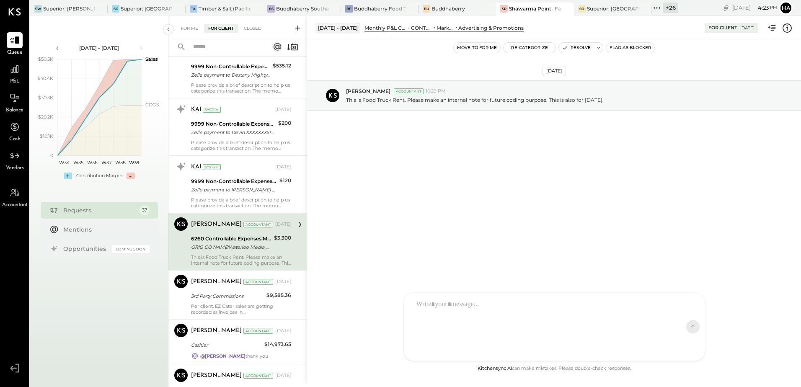
click at [563, 169] on div "[DATE] [PERSON_NAME] Accountant 10:29 PM This is Food Truck Rent. Please make a…" at bounding box center [554, 116] width 494 height 114
click at [503, 156] on div "[DATE] [PERSON_NAME] Accountant 10:29 PM This is Food Truck Rent. Please make a…" at bounding box center [554, 116] width 494 height 114
click at [580, 49] on button "Resolve" at bounding box center [576, 48] width 35 height 10
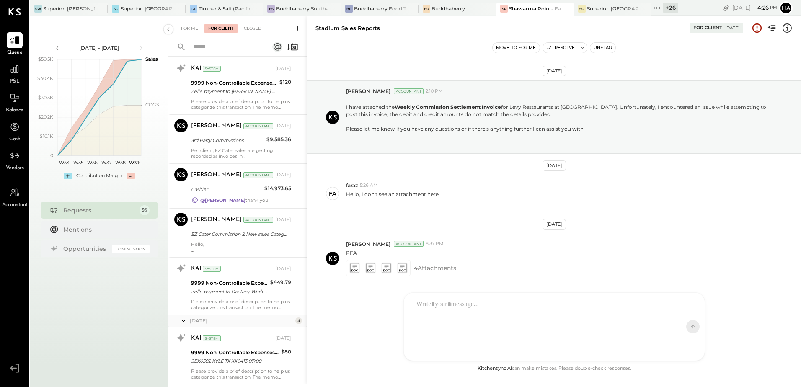
scroll to position [1552, 0]
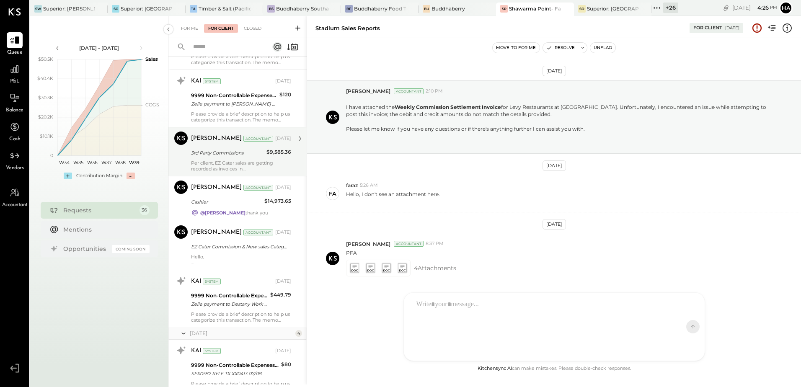
click at [247, 161] on div "Per client, EZ Cater sales are getting recorded as invoices in [GEOGRAPHIC_DATA…" at bounding box center [241, 166] width 100 height 12
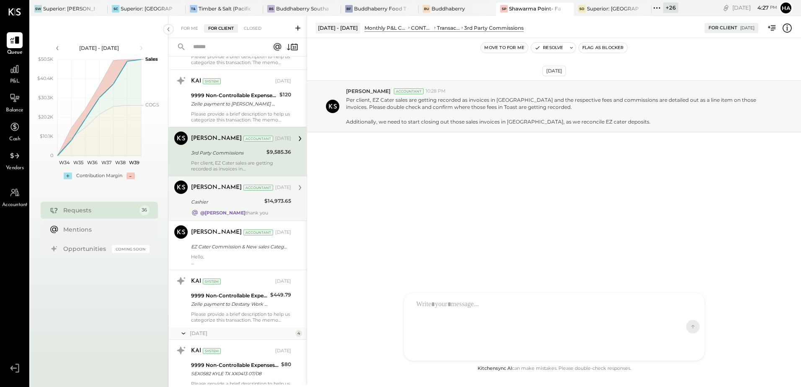
click at [246, 205] on div "Cashier" at bounding box center [226, 202] width 71 height 8
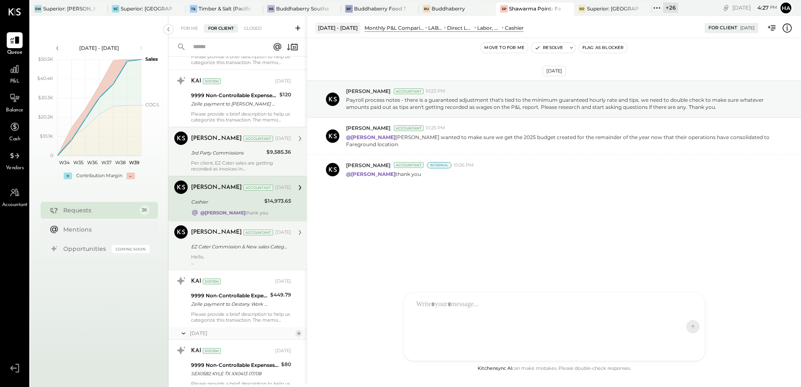
click at [245, 239] on div "[PERSON_NAME] Accountant [DATE]" at bounding box center [241, 232] width 100 height 14
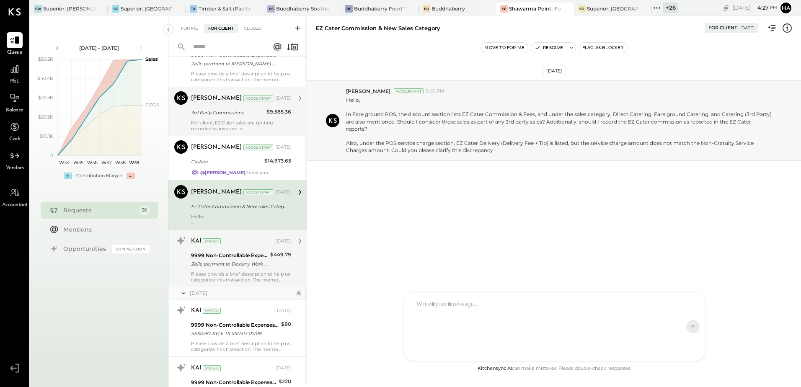
scroll to position [1550, 0]
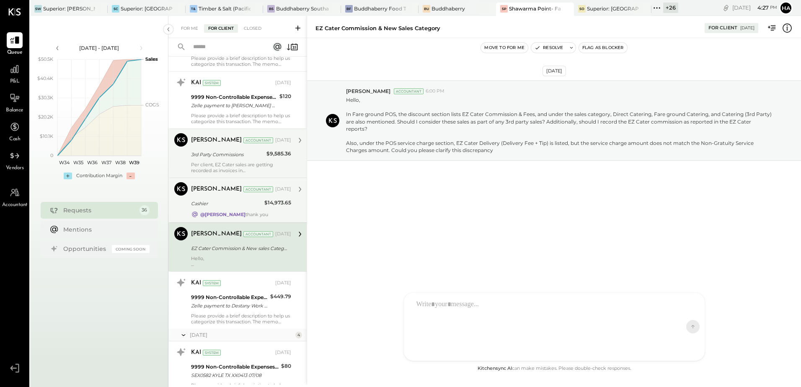
click at [263, 209] on div "[PERSON_NAME] Accountant [DATE] Cashier $14,973.65 @[PERSON_NAME] thank you" at bounding box center [241, 200] width 100 height 36
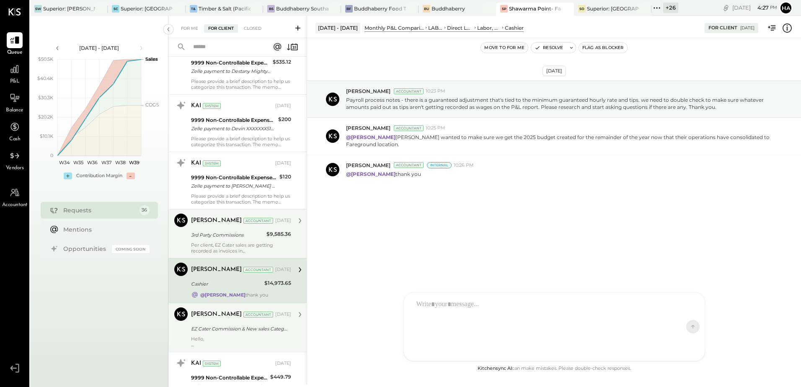
scroll to position [1467, 0]
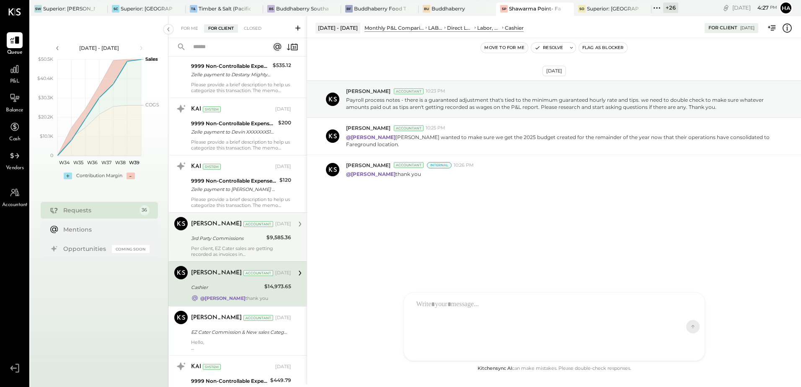
click at [207, 225] on div "[PERSON_NAME]" at bounding box center [216, 224] width 51 height 8
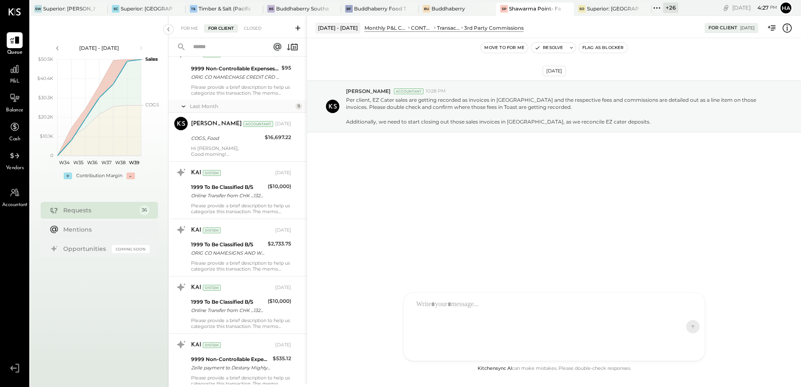
scroll to position [1132, 0]
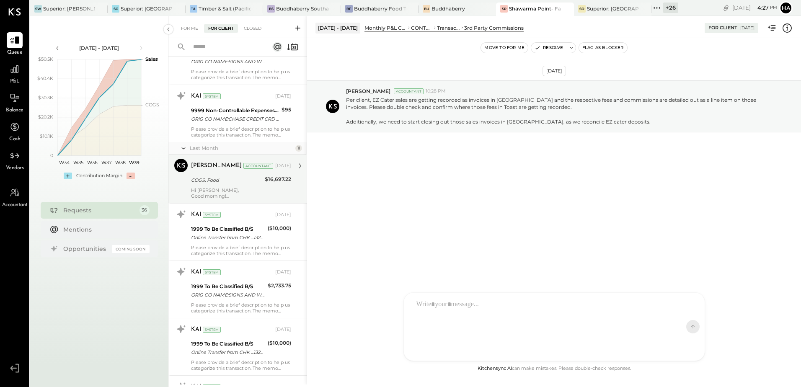
click at [231, 188] on div "Hi [PERSON_NAME], Good morning! We have successfully recorded the inventory, Fo…" at bounding box center [241, 193] width 100 height 12
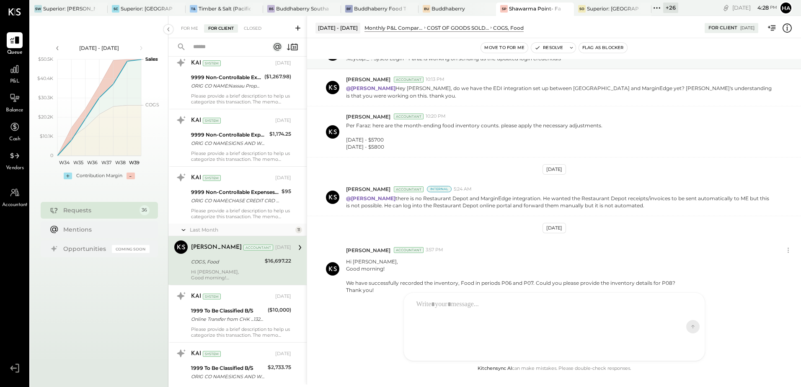
scroll to position [1048, 0]
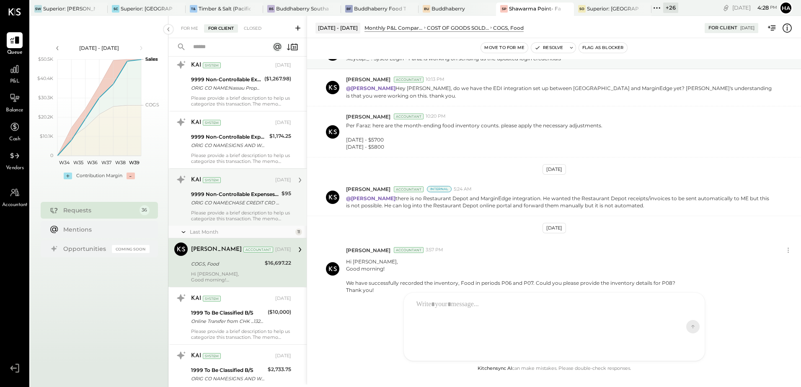
click at [239, 196] on div "9999 Non-Controllable Expenses:Other Income and Expenses:To Be Classified P&L" at bounding box center [235, 194] width 88 height 8
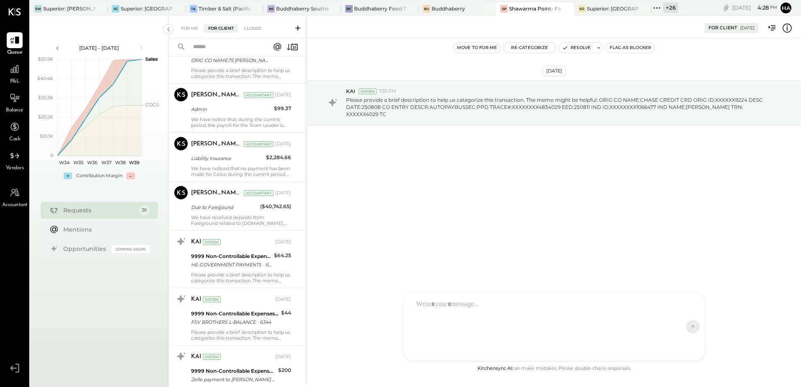
scroll to position [629, 0]
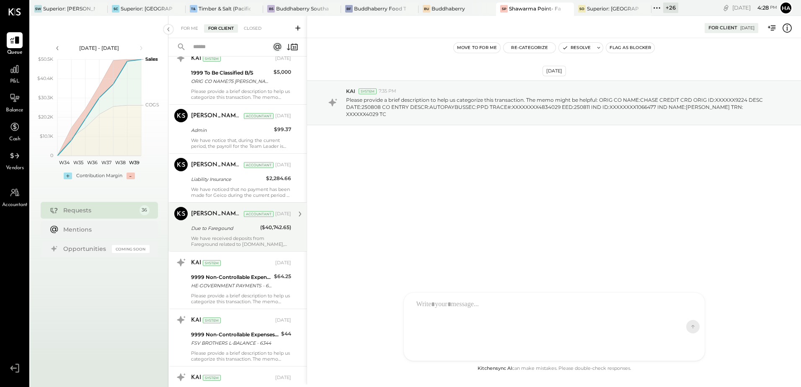
click at [233, 238] on div "We have received deposits from Fareground related to [DOMAIN_NAME], but we are …" at bounding box center [241, 241] width 100 height 12
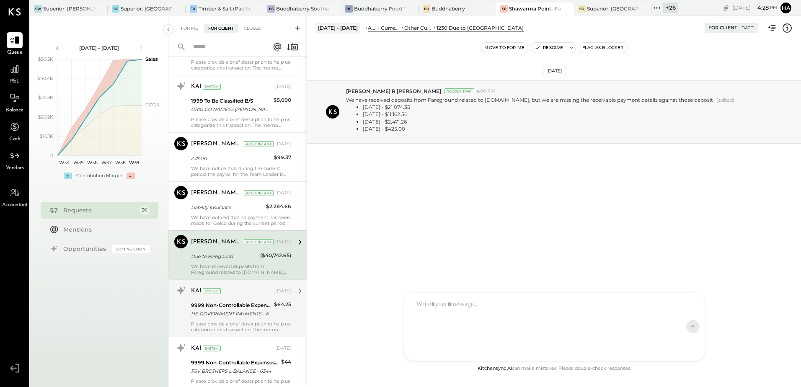
scroll to position [587, 0]
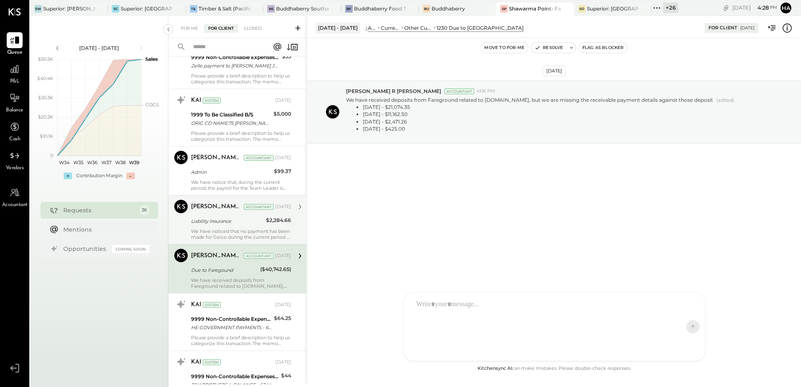
click at [234, 236] on div "We have noticed that no payment has been made for Geico during the current peri…" at bounding box center [241, 234] width 100 height 12
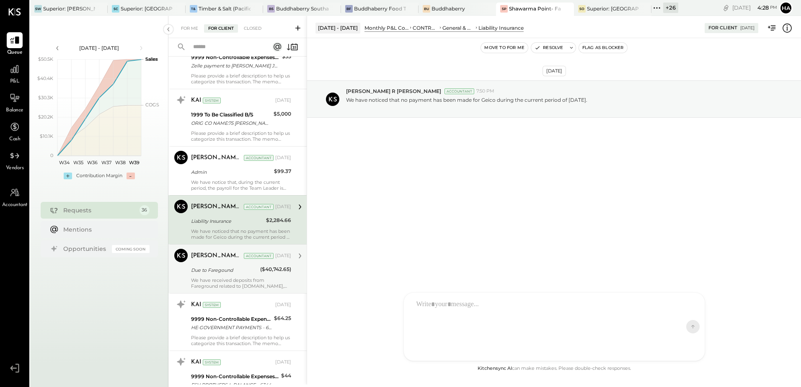
click at [789, 30] on icon at bounding box center [786, 28] width 11 height 11
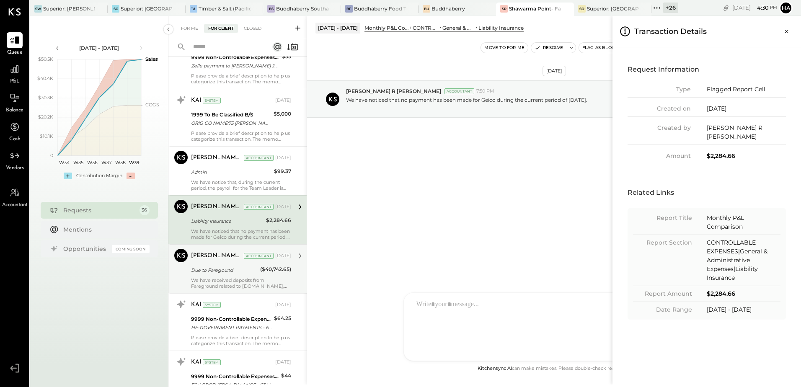
click at [450, 214] on div "For Me For Client Closed Urgent Blockers [DATE] 1 [PERSON_NAME] Accountant [PER…" at bounding box center [484, 200] width 632 height 368
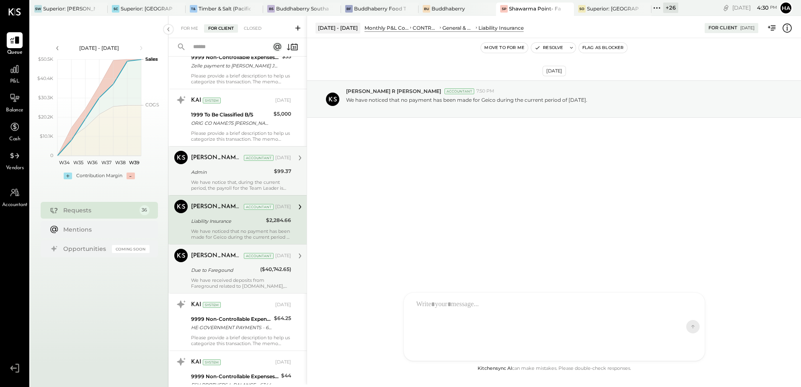
click at [230, 176] on div "Admin" at bounding box center [231, 172] width 80 height 8
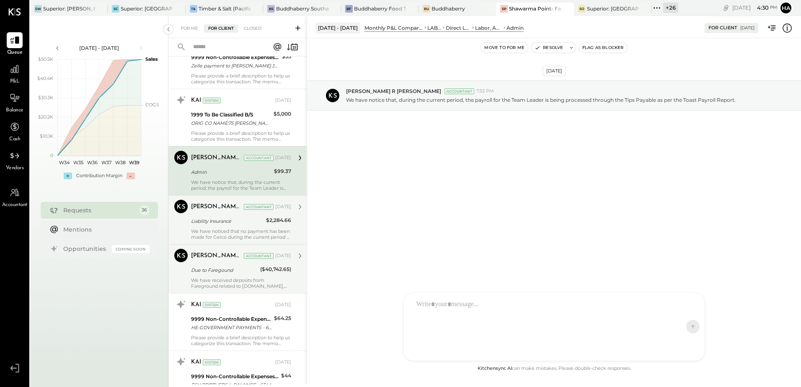
click at [789, 29] on icon at bounding box center [786, 28] width 11 height 11
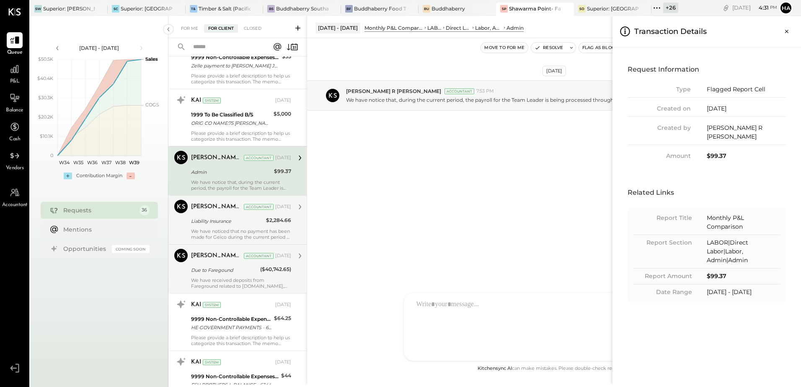
click at [448, 231] on div "For Me For Client Closed Urgent Blockers [DATE] 1 [PERSON_NAME] Accountant [PER…" at bounding box center [484, 200] width 632 height 368
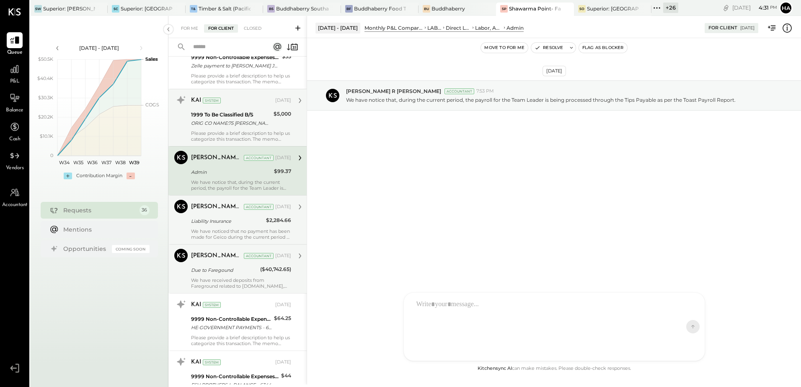
click at [251, 121] on div "ORIG CO NAME:75 [PERSON_NAME] OWNER ORIG ID:XXXXXX6202 DESC DATE:250903 CO ENTR…" at bounding box center [231, 123] width 80 height 8
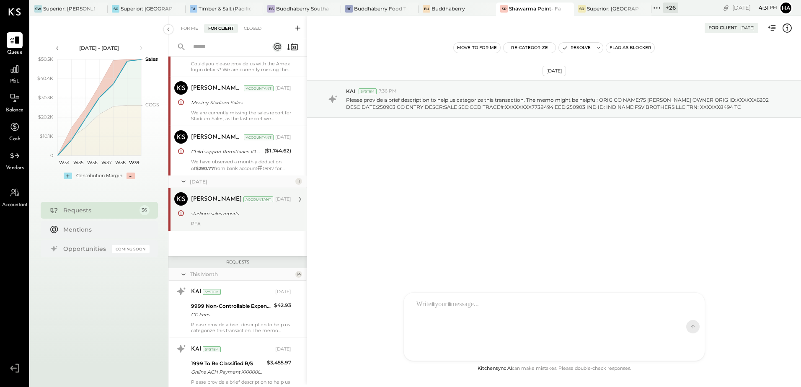
scroll to position [211, 0]
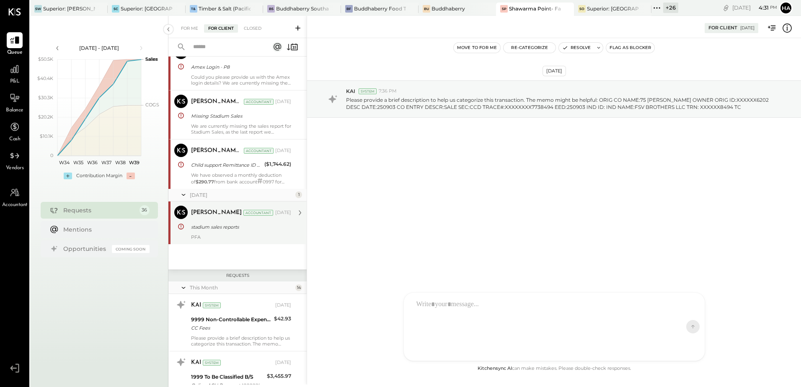
click at [223, 226] on div "stadium sales reports" at bounding box center [240, 227] width 98 height 8
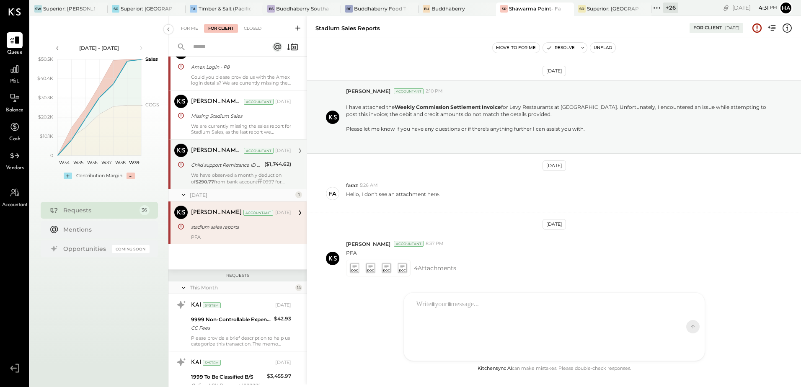
scroll to position [85, 0]
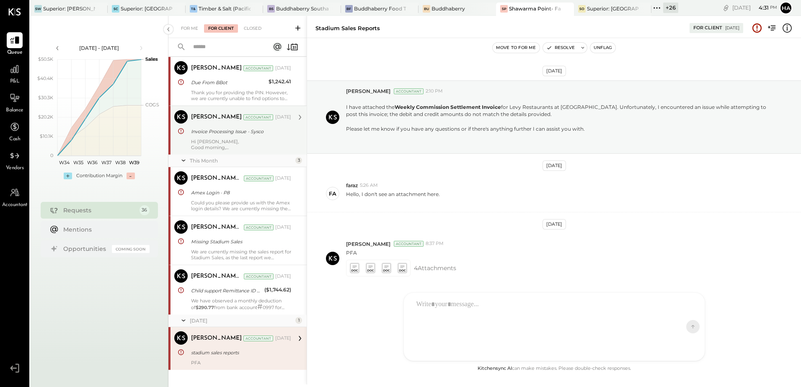
click at [244, 135] on div "Invoice Processing Issue - Sysco" at bounding box center [240, 131] width 98 height 8
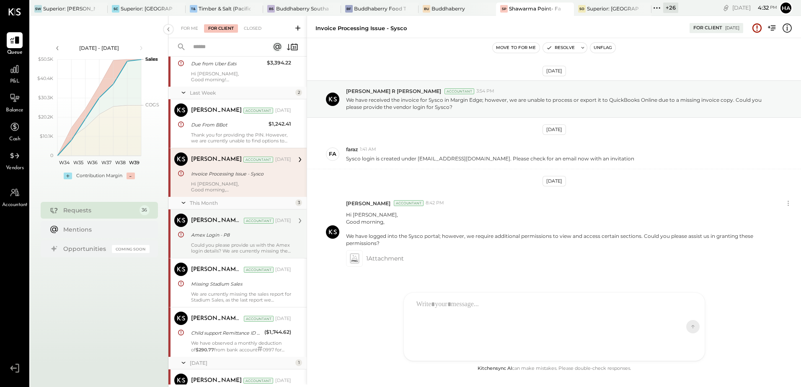
scroll to position [1, 0]
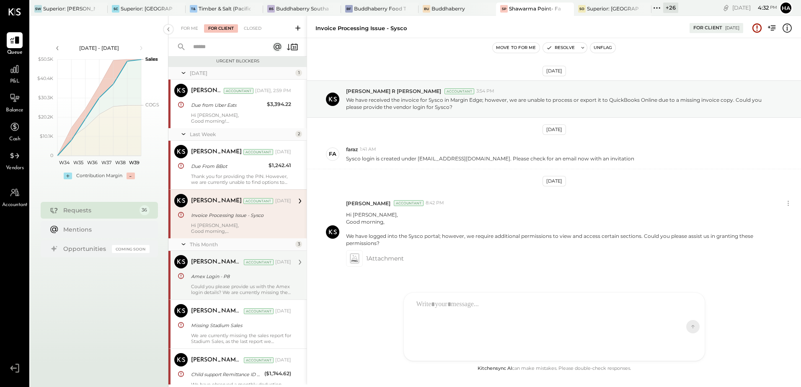
click at [205, 167] on div "Due From BBot" at bounding box center [228, 166] width 75 height 8
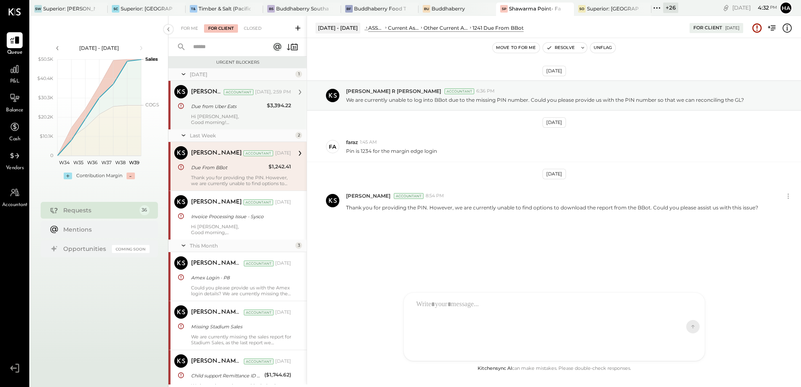
click at [263, 118] on div "Hi [PERSON_NAME], Good morning! We have not located any deposits from [GEOGRAPH…" at bounding box center [241, 119] width 100 height 12
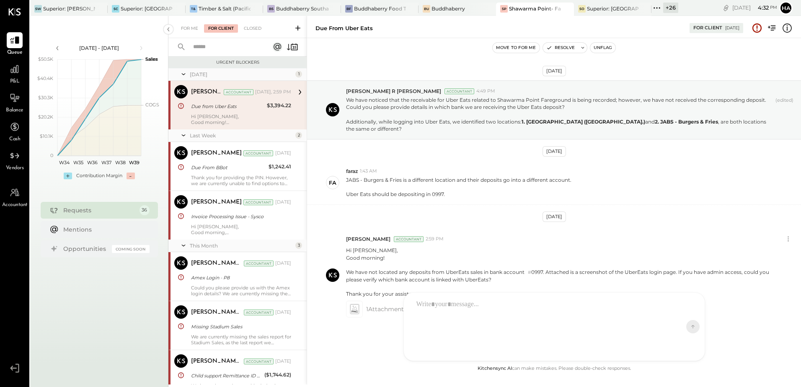
scroll to position [23, 0]
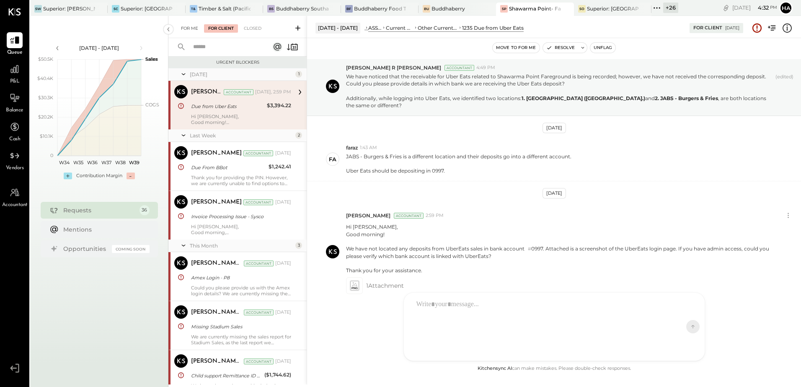
click at [192, 27] on div "For Me" at bounding box center [190, 28] width 26 height 8
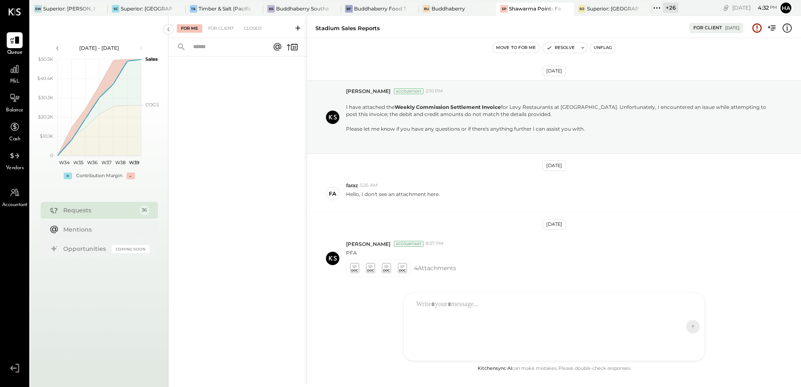
click at [222, 165] on div at bounding box center [237, 210] width 138 height 307
click at [435, 197] on p "Hello, I don't see an attachment here." at bounding box center [393, 198] width 94 height 14
click at [454, 255] on div "PFA" at bounding box center [570, 251] width 448 height 9
click at [250, 28] on div "Closed" at bounding box center [252, 28] width 26 height 8
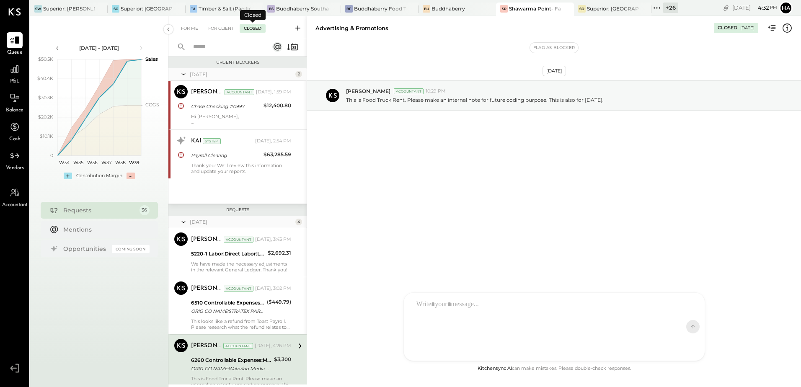
scroll to position [118, 0]
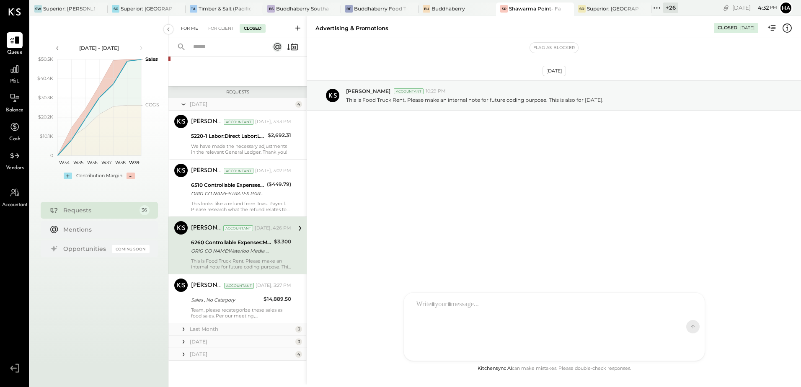
click at [185, 26] on div "For Me" at bounding box center [190, 28] width 26 height 8
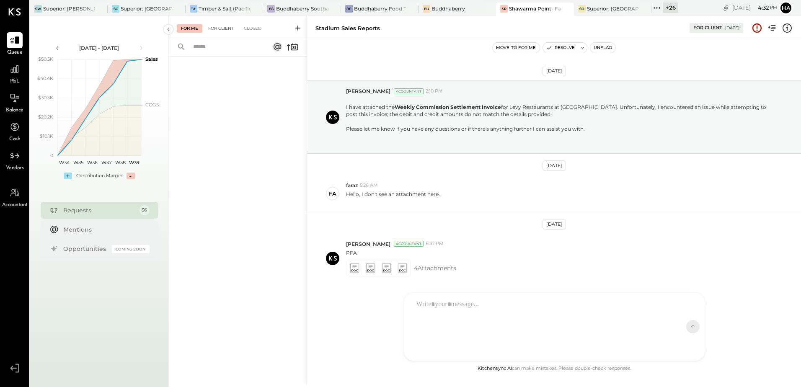
click at [221, 31] on div "For Client" at bounding box center [221, 28] width 34 height 8
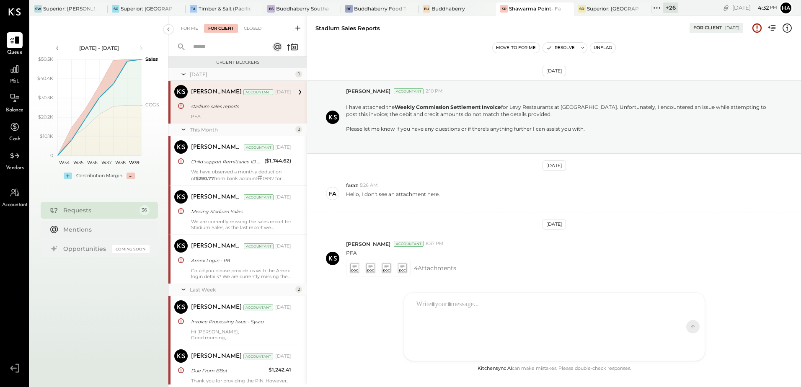
click at [241, 99] on div "[PERSON_NAME] Accountant [DATE] stadium sales reports PFA" at bounding box center [241, 102] width 100 height 34
click at [187, 28] on div "For Me" at bounding box center [190, 28] width 26 height 8
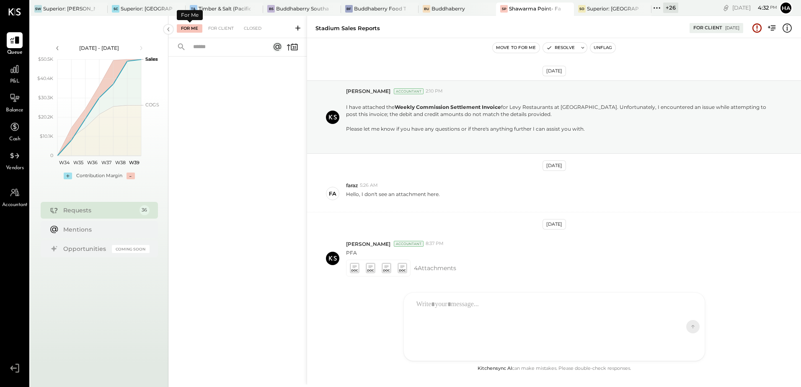
click at [212, 89] on div at bounding box center [237, 210] width 138 height 307
click at [49, 8] on div "Superior: [PERSON_NAME]" at bounding box center [69, 8] width 52 height 7
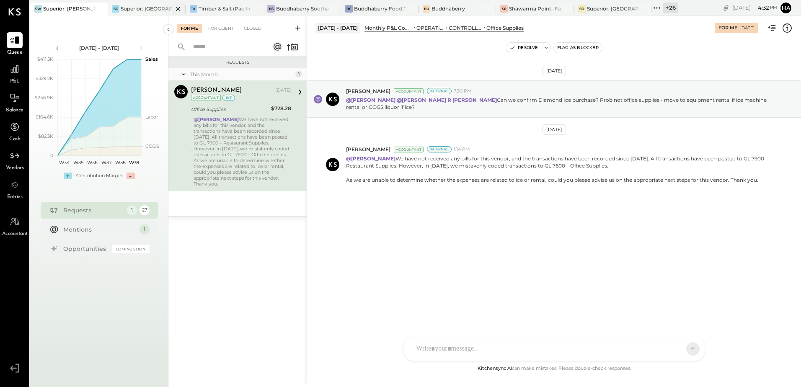
click at [146, 8] on div "Superior: [GEOGRAPHIC_DATA]" at bounding box center [147, 8] width 52 height 7
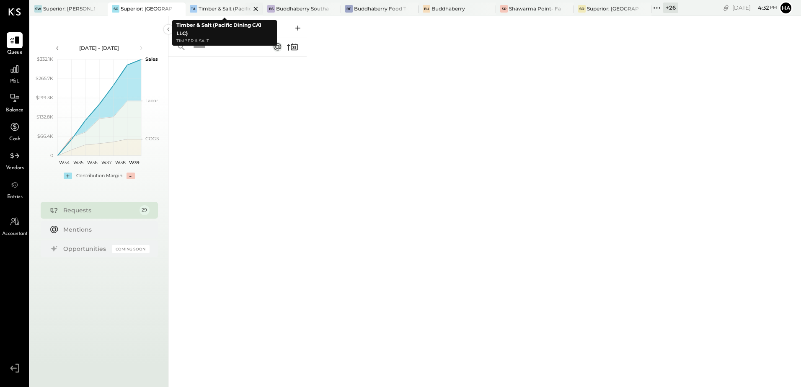
click at [220, 8] on div "Timber & Salt (Pacific Dining CA1 LLC)" at bounding box center [224, 8] width 52 height 7
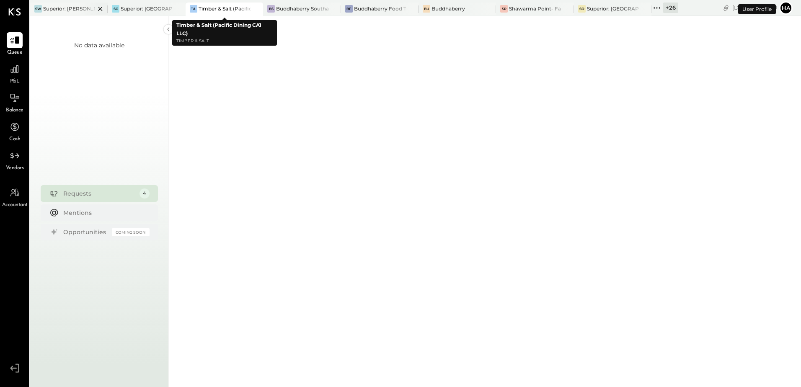
click at [59, 9] on div "Superior: [PERSON_NAME]" at bounding box center [69, 8] width 52 height 7
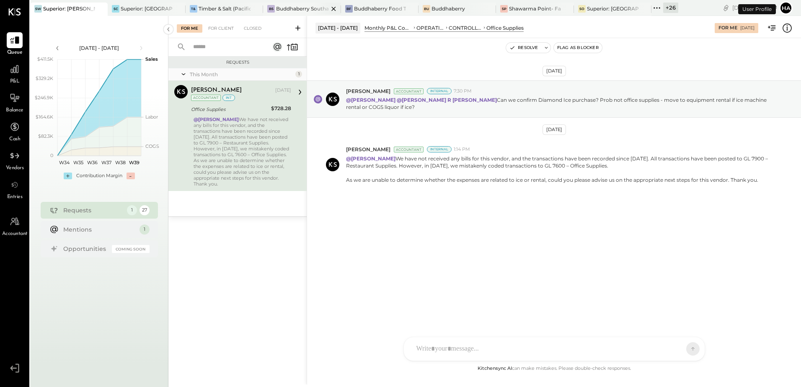
click at [299, 9] on div "Buddhaberry Southampton" at bounding box center [302, 8] width 52 height 7
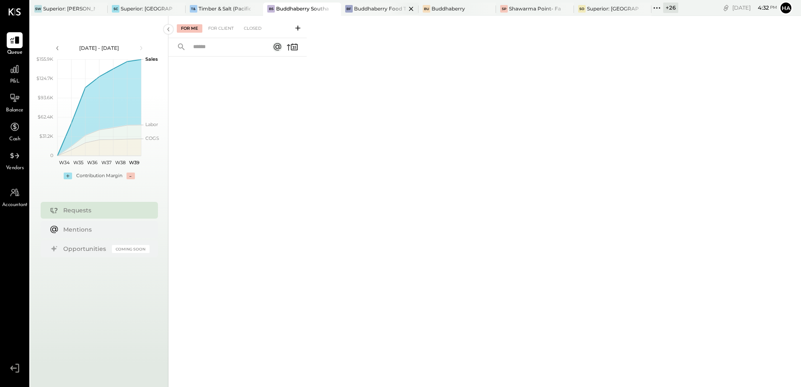
click at [374, 8] on div "Buddhaberry Food Truck" at bounding box center [380, 8] width 52 height 7
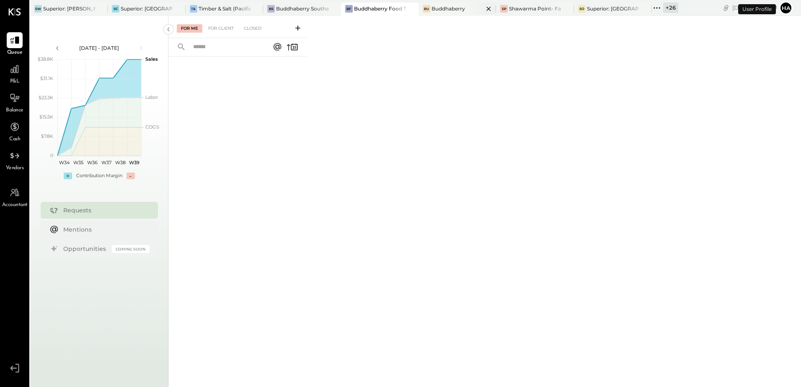
click at [454, 10] on div "Buddhaberry" at bounding box center [447, 8] width 33 height 7
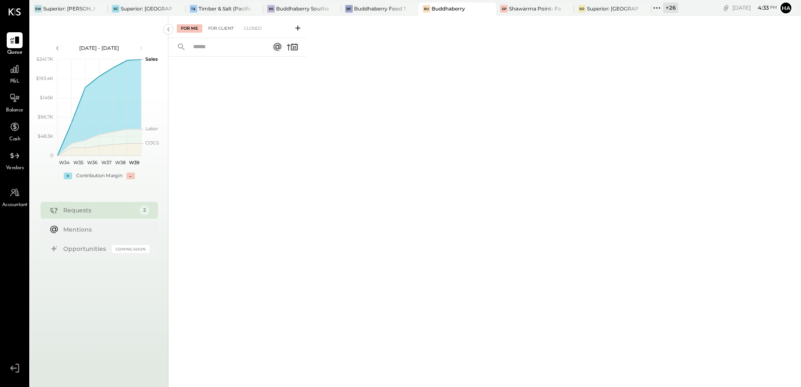
click at [224, 29] on div "For Client" at bounding box center [221, 28] width 34 height 8
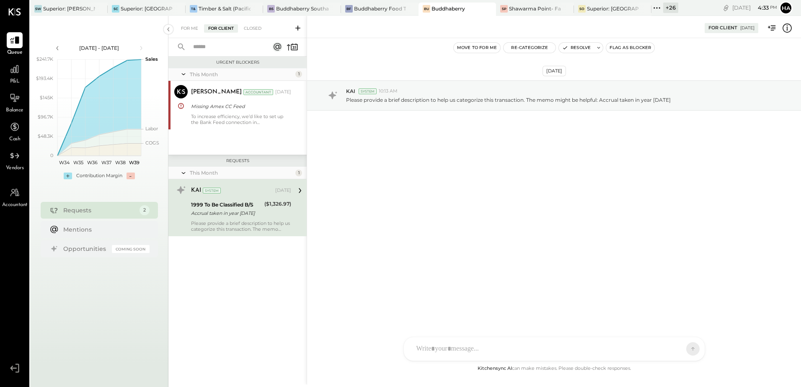
click at [251, 217] on div "Accrual taken in year [DATE]" at bounding box center [226, 213] width 71 height 8
click at [210, 107] on div "Missing Amex CC Feed" at bounding box center [240, 106] width 98 height 8
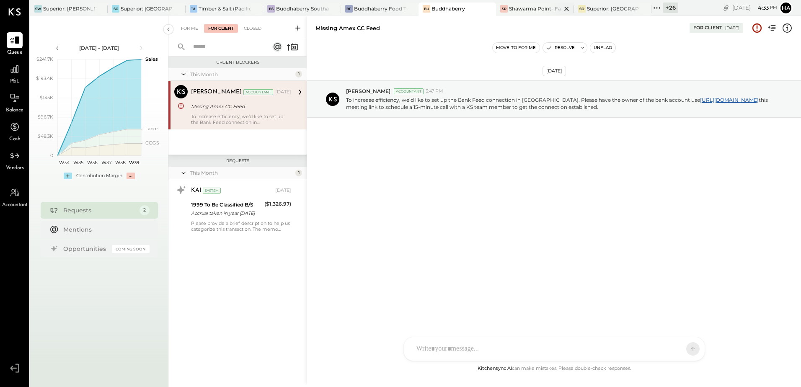
click at [528, 10] on div "Shawarma Point- Fareground" at bounding box center [535, 8] width 52 height 7
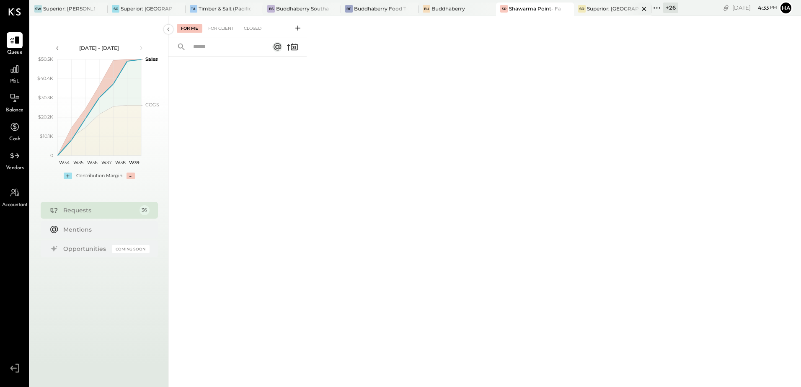
click at [616, 10] on div "Superior: [GEOGRAPHIC_DATA]" at bounding box center [613, 8] width 52 height 7
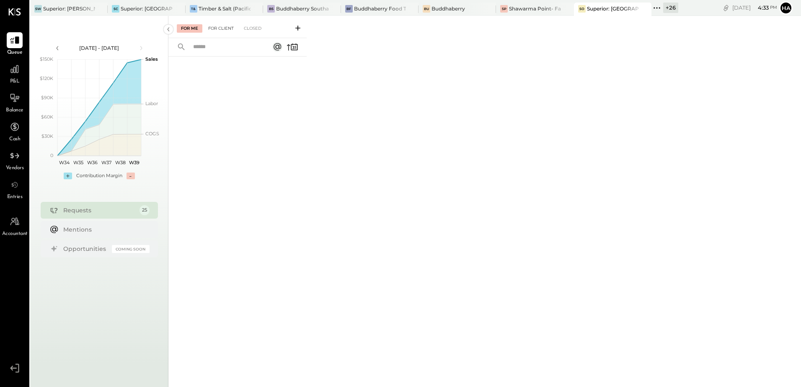
click at [223, 27] on div "For Client" at bounding box center [221, 28] width 34 height 8
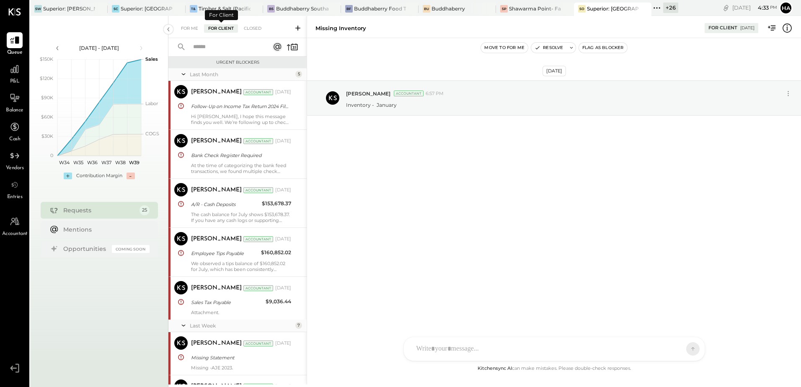
scroll to position [519, 0]
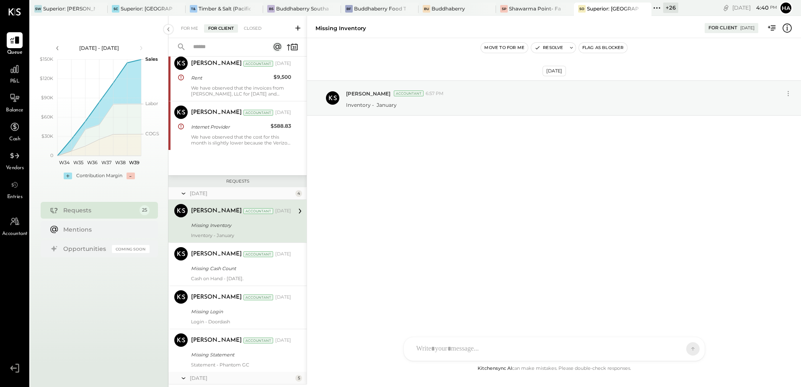
click at [401, 219] on div "[DATE] [PERSON_NAME] Accountant 6:57 PM Inventory - January" at bounding box center [554, 200] width 494 height 325
click at [230, 270] on div "Missing Cash Count" at bounding box center [240, 268] width 98 height 8
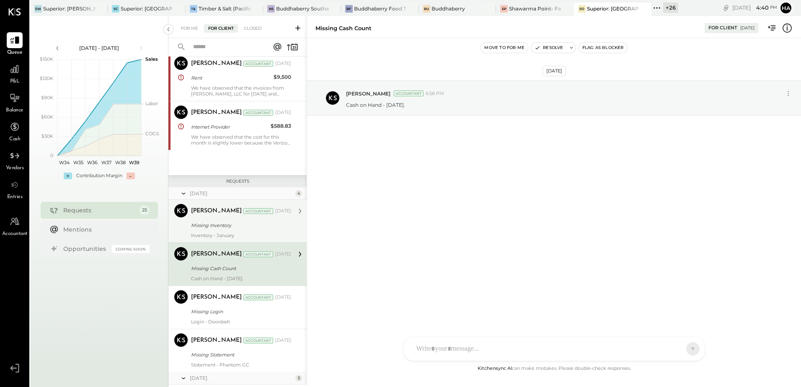
click at [231, 228] on div "Missing Inventory" at bounding box center [240, 225] width 98 height 8
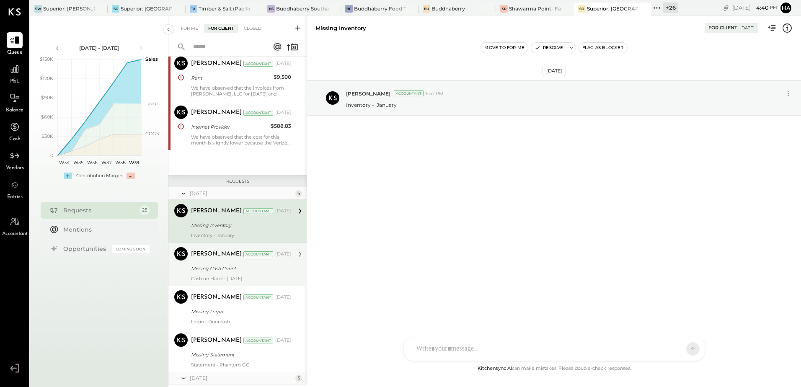
click at [221, 278] on div "Cash on Hand - [DATE]." at bounding box center [241, 278] width 100 height 6
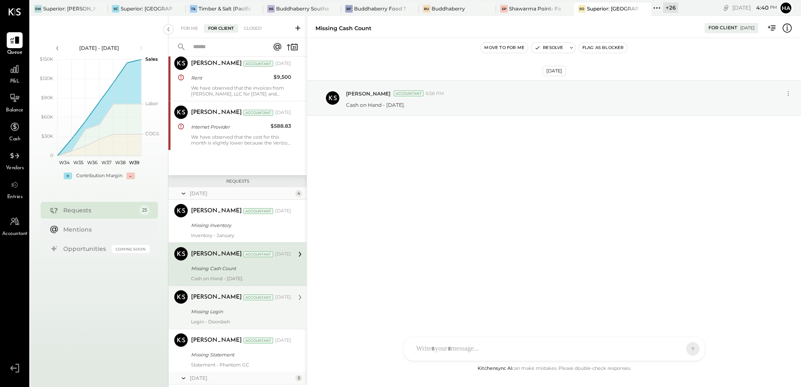
click at [217, 309] on div "Missing Login" at bounding box center [240, 311] width 98 height 8
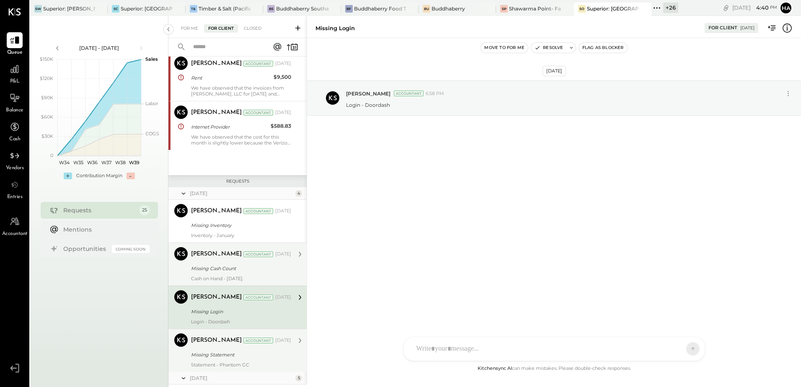
click at [216, 354] on div "Missing Statement" at bounding box center [240, 354] width 98 height 8
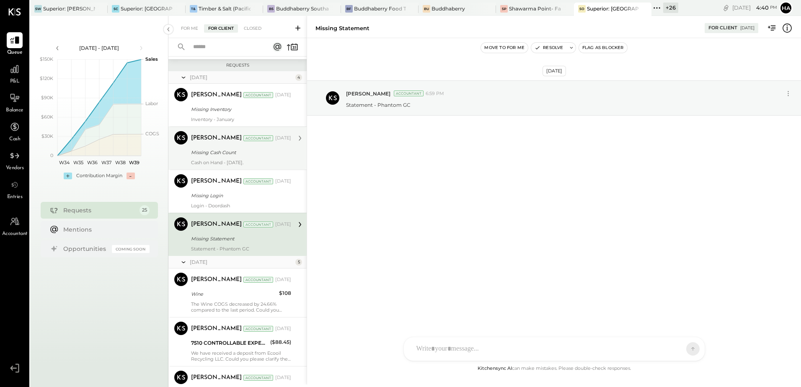
scroll to position [770, 0]
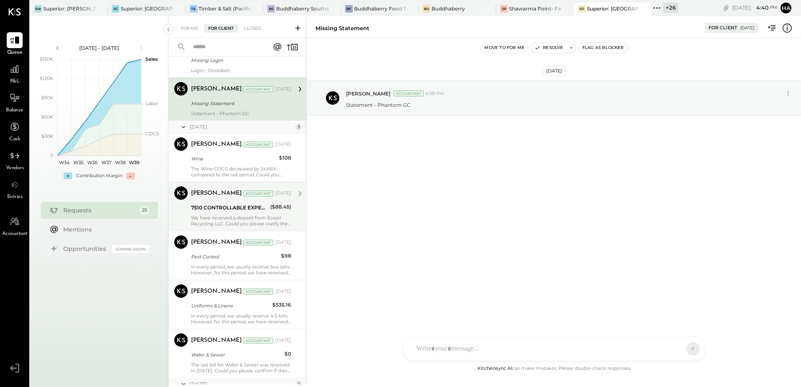
click at [215, 213] on div "[PERSON_NAME] Accountant [DATE] 7510 CONTROLLABLE EXPENSES:Janitorial Expense:G…" at bounding box center [241, 206] width 100 height 40
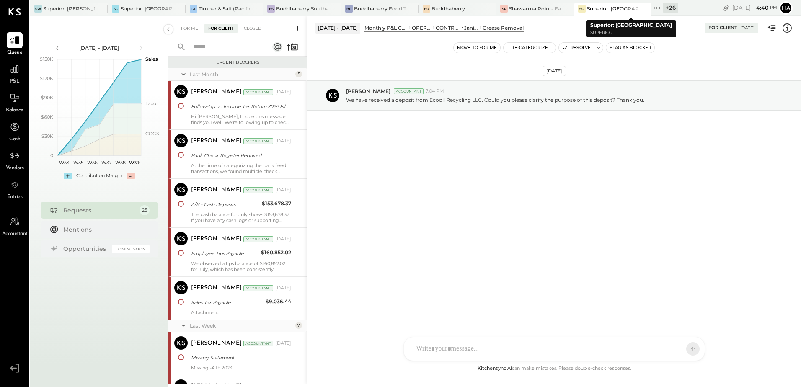
click at [669, 6] on div "+ 26" at bounding box center [670, 8] width 15 height 10
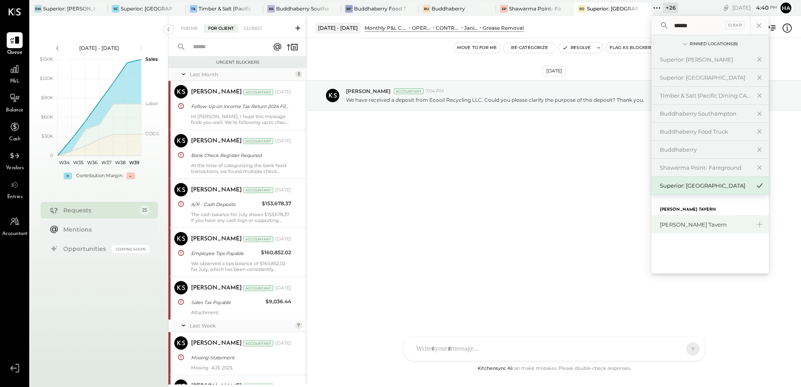
type input "******"
click at [684, 227] on div "[PERSON_NAME] Tavern" at bounding box center [704, 225] width 90 height 8
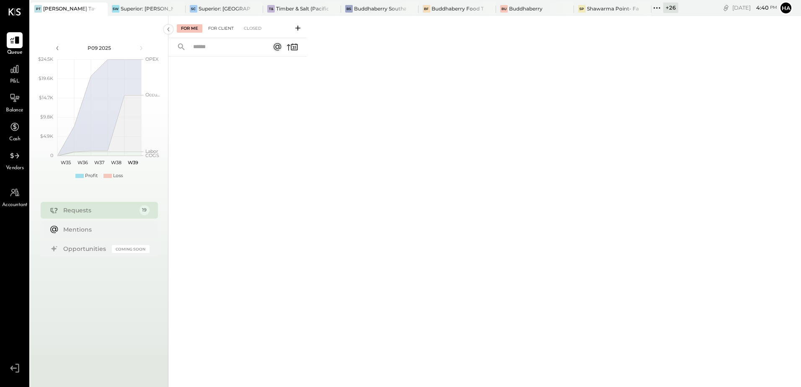
click at [224, 28] on div "For Client" at bounding box center [221, 28] width 34 height 8
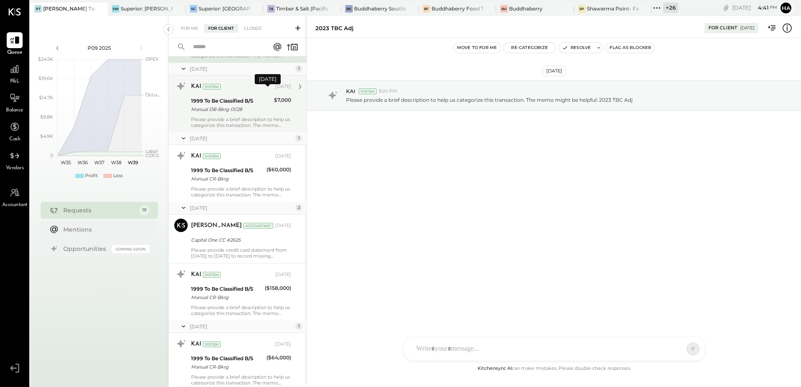
scroll to position [84, 0]
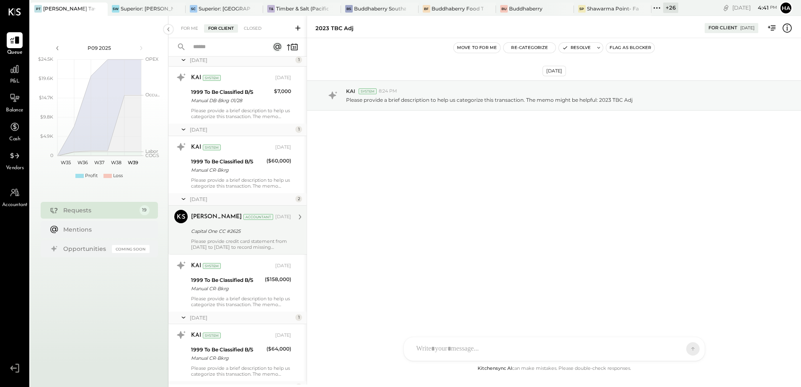
click at [232, 232] on div "Capital One CC #2625" at bounding box center [240, 231] width 98 height 8
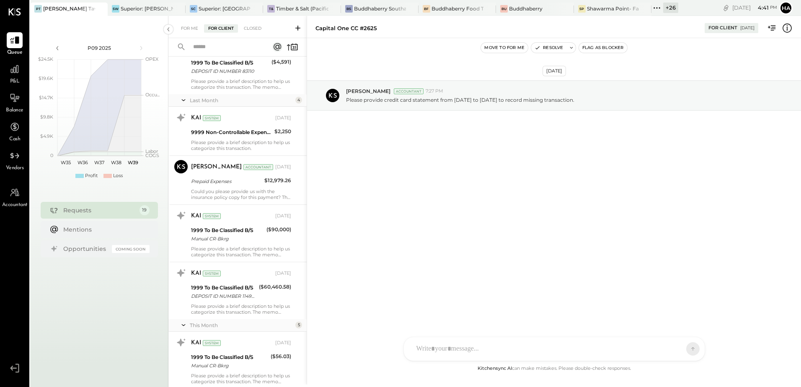
scroll to position [628, 0]
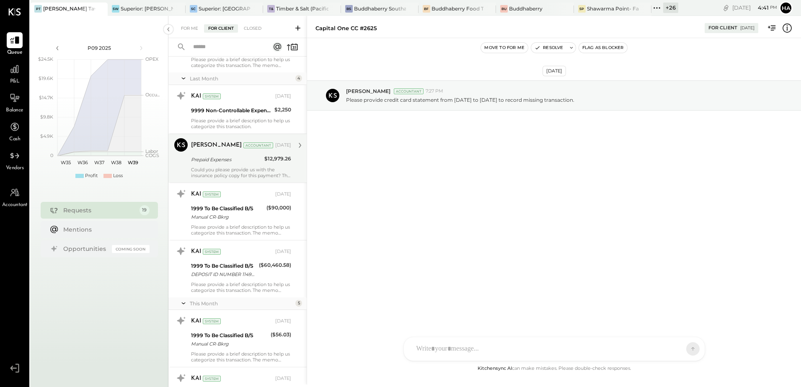
click at [237, 164] on div "Prepaid Expenses" at bounding box center [226, 159] width 71 height 8
